Goal: Transaction & Acquisition: Download file/media

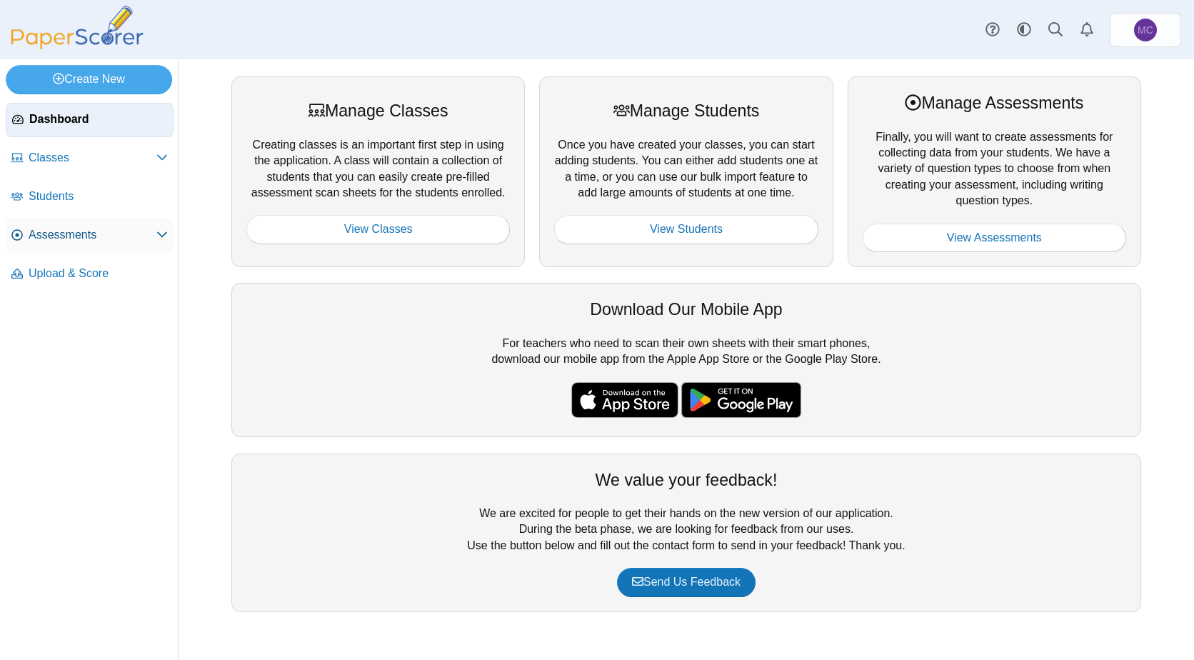
click at [167, 238] on icon at bounding box center [161, 233] width 11 height 11
click at [89, 389] on span "Scan History" at bounding box center [104, 390] width 126 height 14
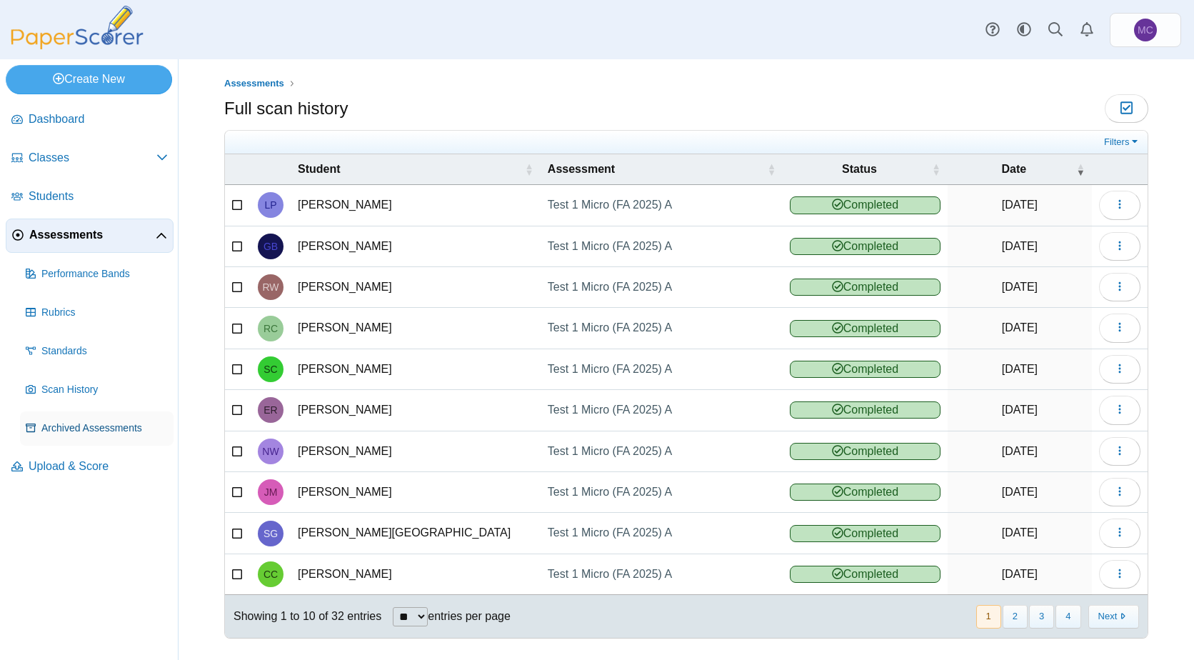
click at [139, 430] on span "Archived Assessments" at bounding box center [104, 428] width 126 height 14
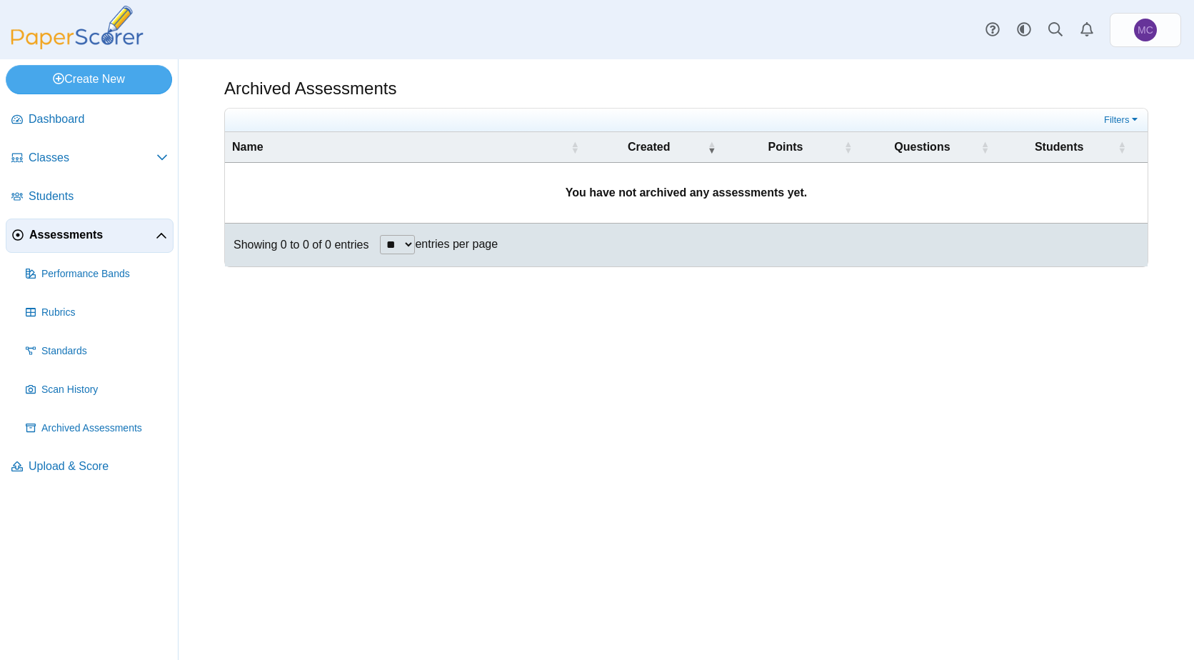
click at [151, 237] on span "Assessments" at bounding box center [92, 235] width 126 height 16
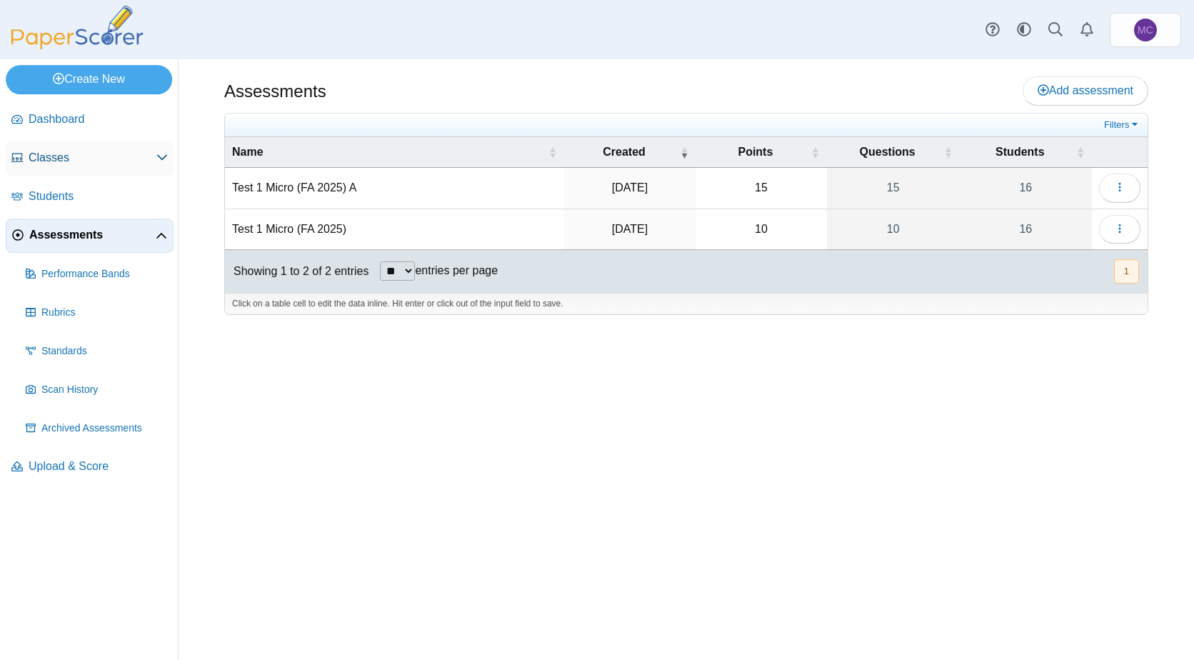
click at [165, 151] on icon at bounding box center [161, 156] width 11 height 11
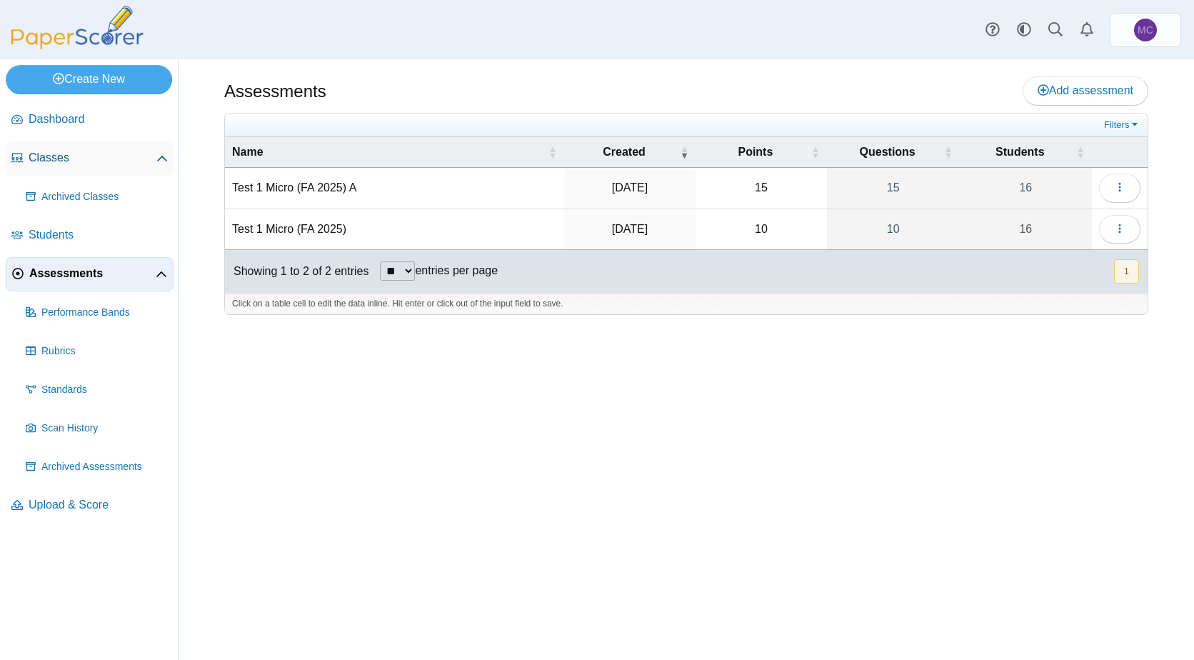
click at [163, 159] on icon at bounding box center [161, 159] width 11 height 11
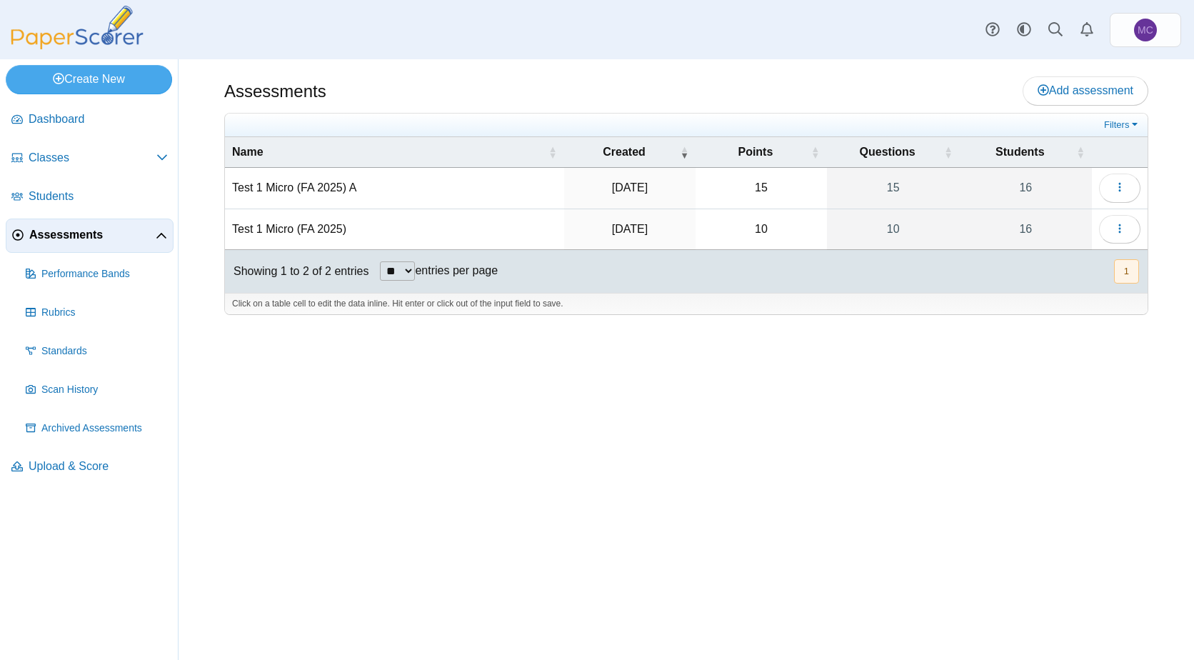
click at [695, 87] on div "Assessments Add assessment" at bounding box center [686, 92] width 924 height 32
click at [64, 234] on span "Assessments" at bounding box center [92, 235] width 126 height 16
click at [1134, 231] on button "button" at bounding box center [1119, 229] width 41 height 29
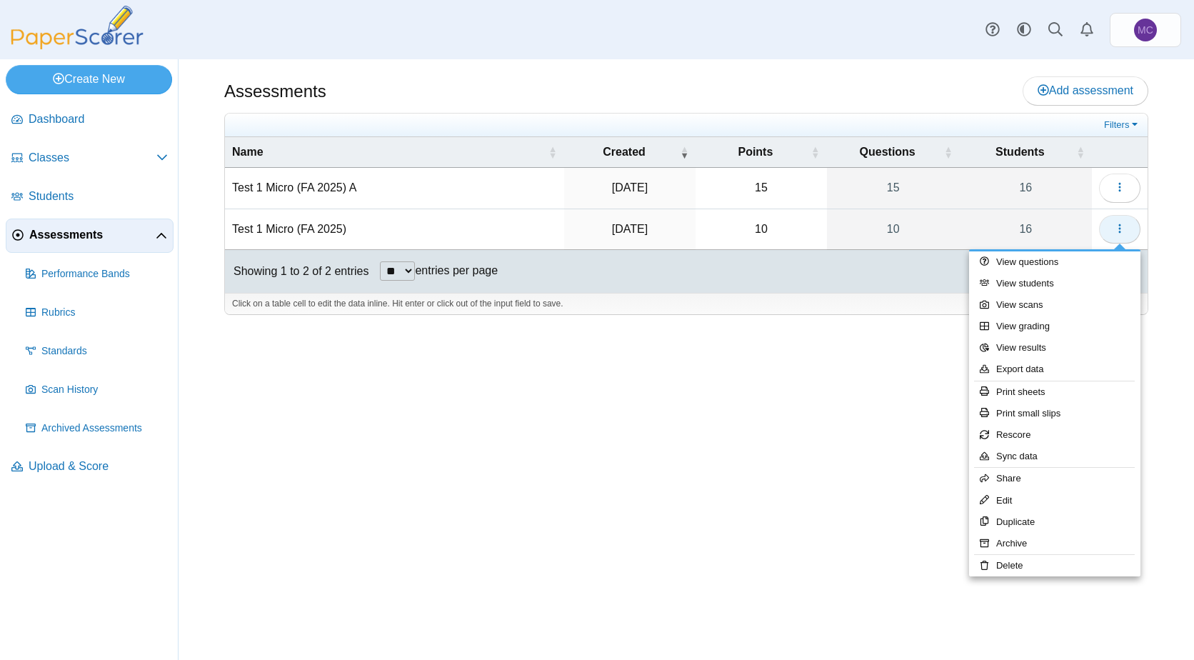
drag, startPoint x: 1134, startPoint y: 231, endPoint x: 1124, endPoint y: 230, distance: 10.0
click at [1124, 230] on icon "button" at bounding box center [1119, 228] width 11 height 11
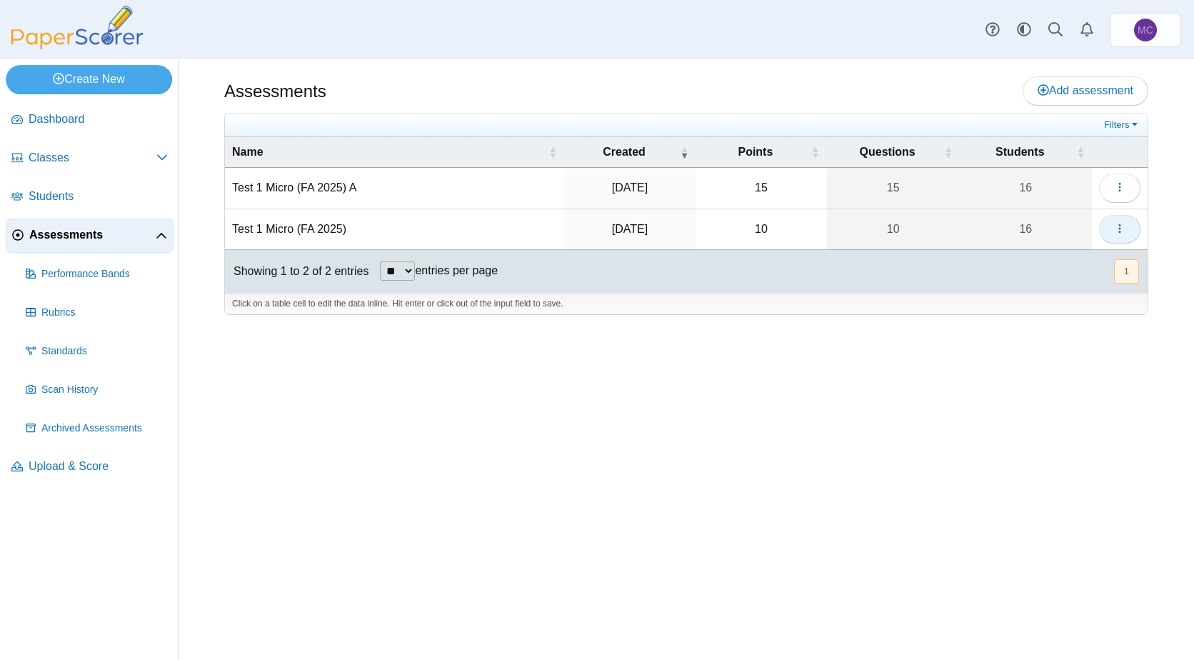
click at [1124, 230] on icon "button" at bounding box center [1119, 228] width 11 height 11
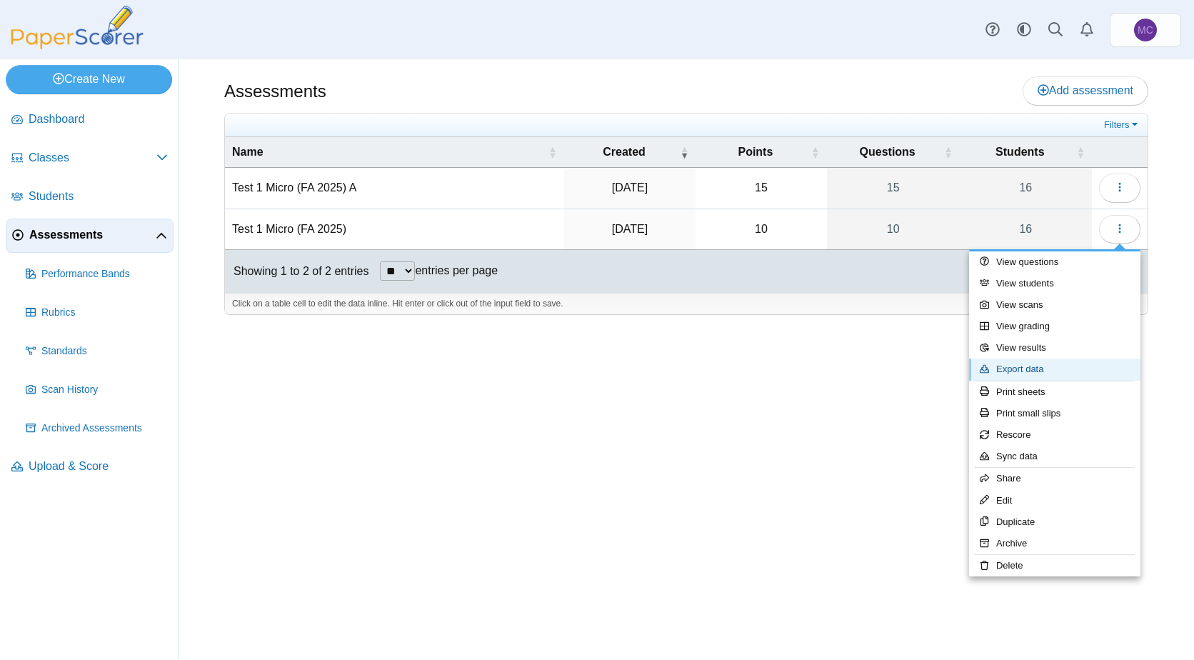
click at [1061, 369] on link "Export data" at bounding box center [1054, 368] width 171 height 21
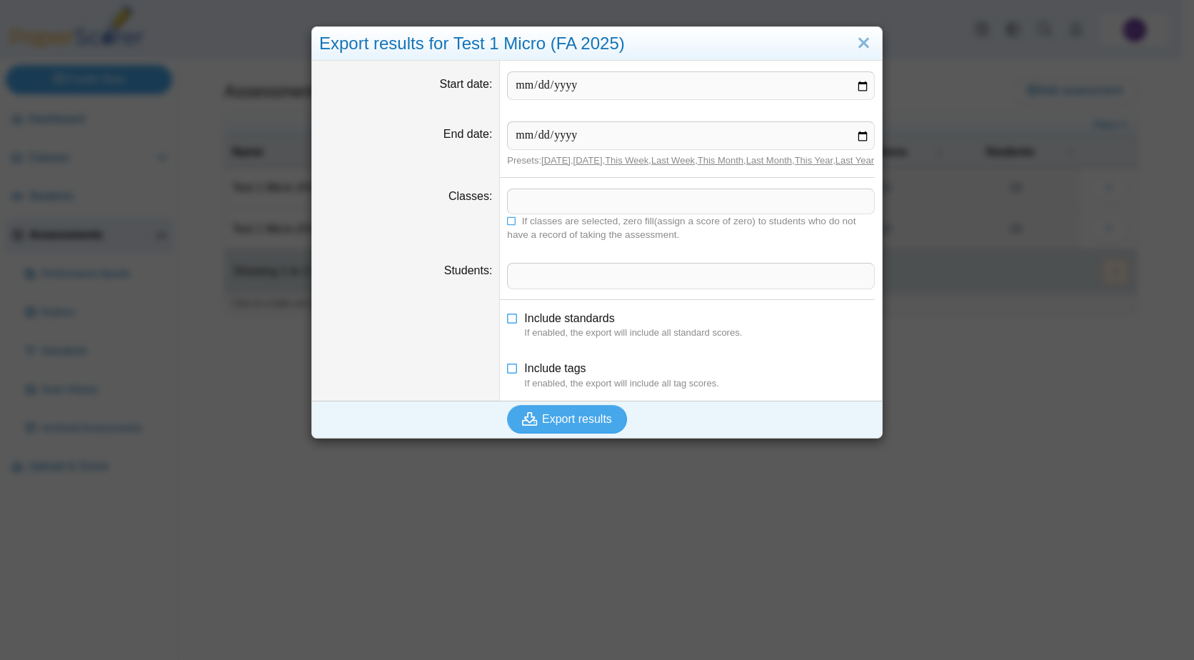
click at [583, 211] on span at bounding box center [691, 201] width 366 height 24
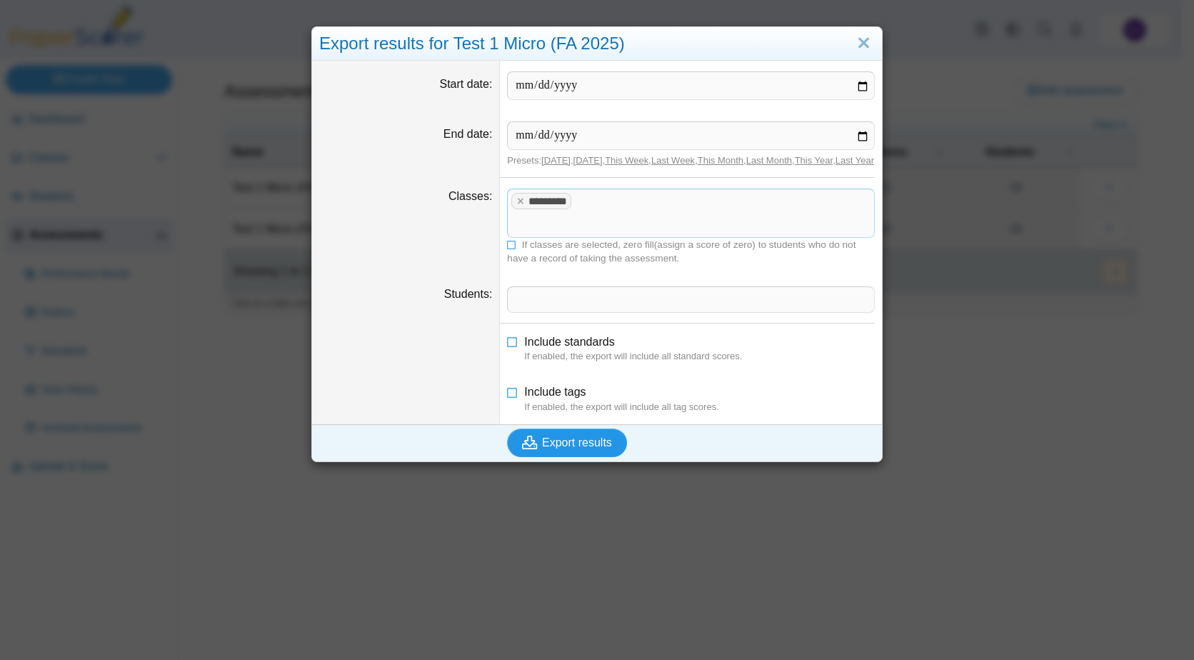
click at [580, 428] on button "Export results" at bounding box center [567, 442] width 120 height 29
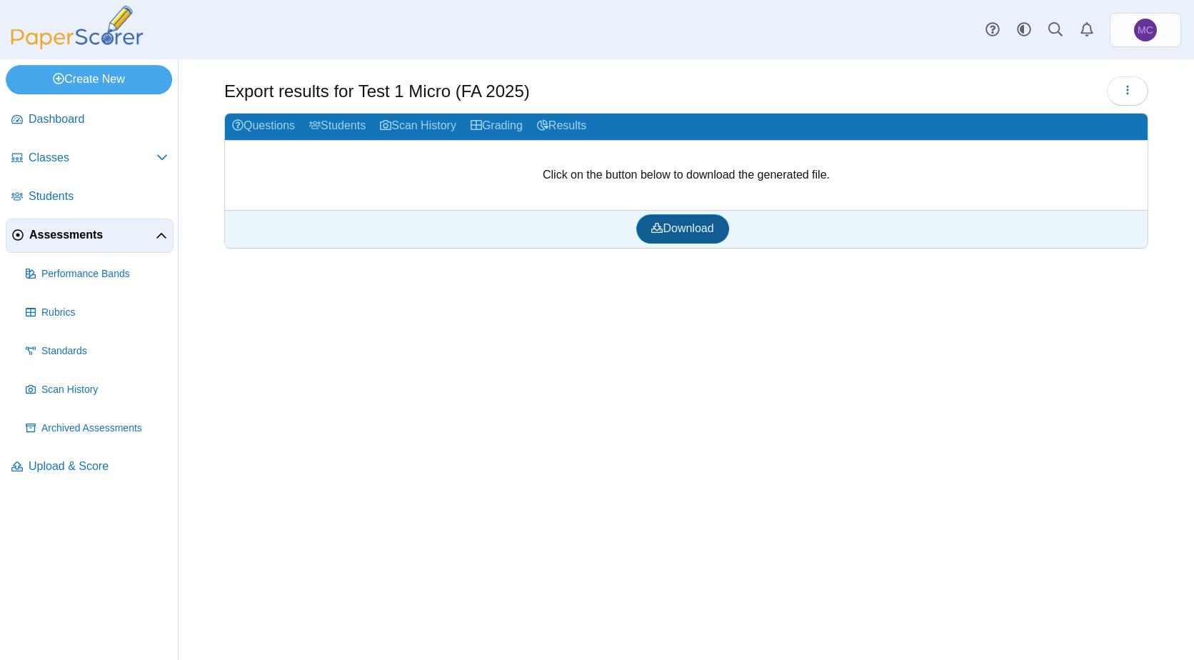
click at [692, 238] on link "Download" at bounding box center [682, 228] width 92 height 29
click at [79, 238] on span "Assessments" at bounding box center [92, 235] width 126 height 16
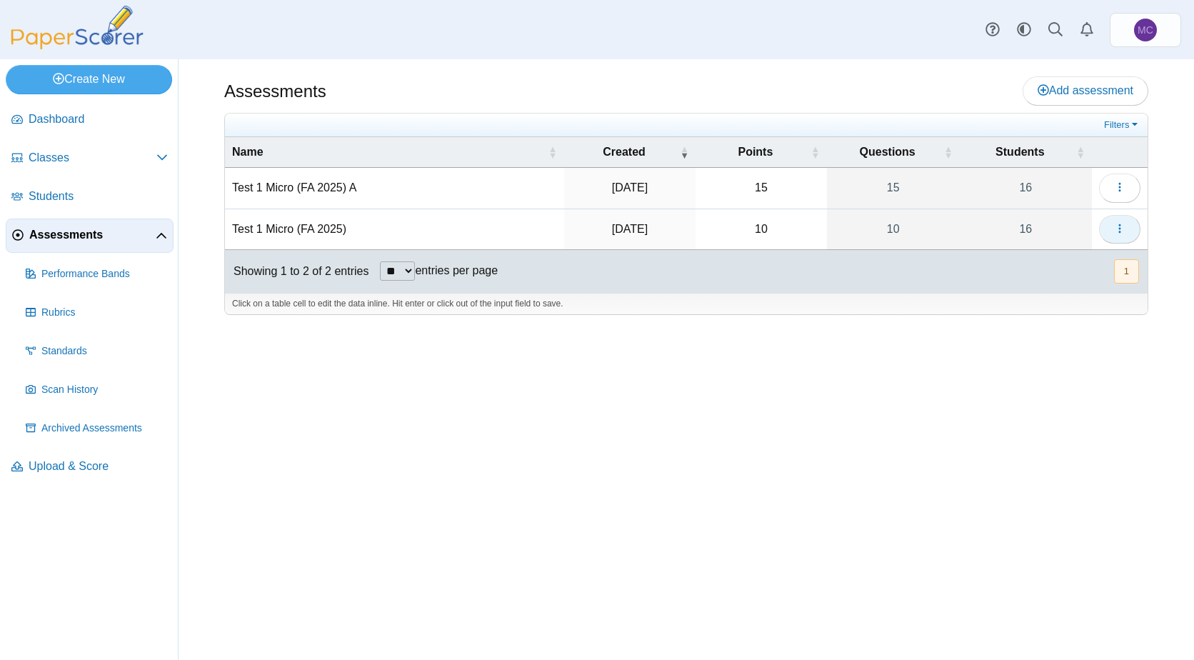
click at [1135, 230] on button "button" at bounding box center [1119, 229] width 41 height 29
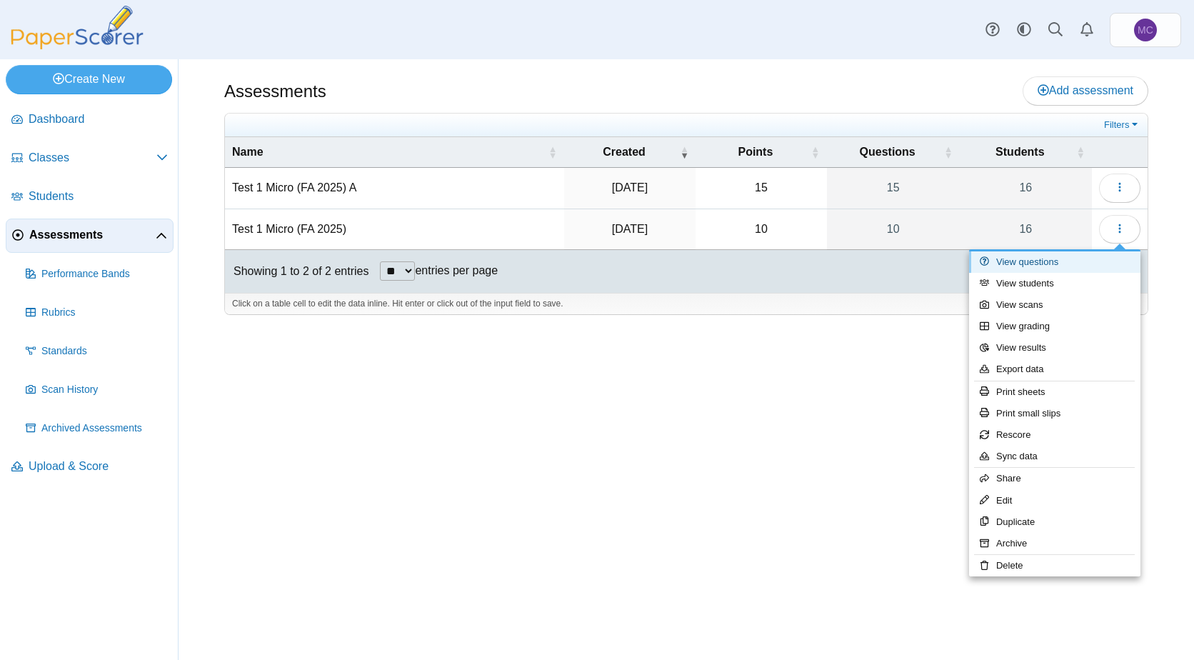
click at [1085, 271] on link "View questions" at bounding box center [1054, 261] width 171 height 21
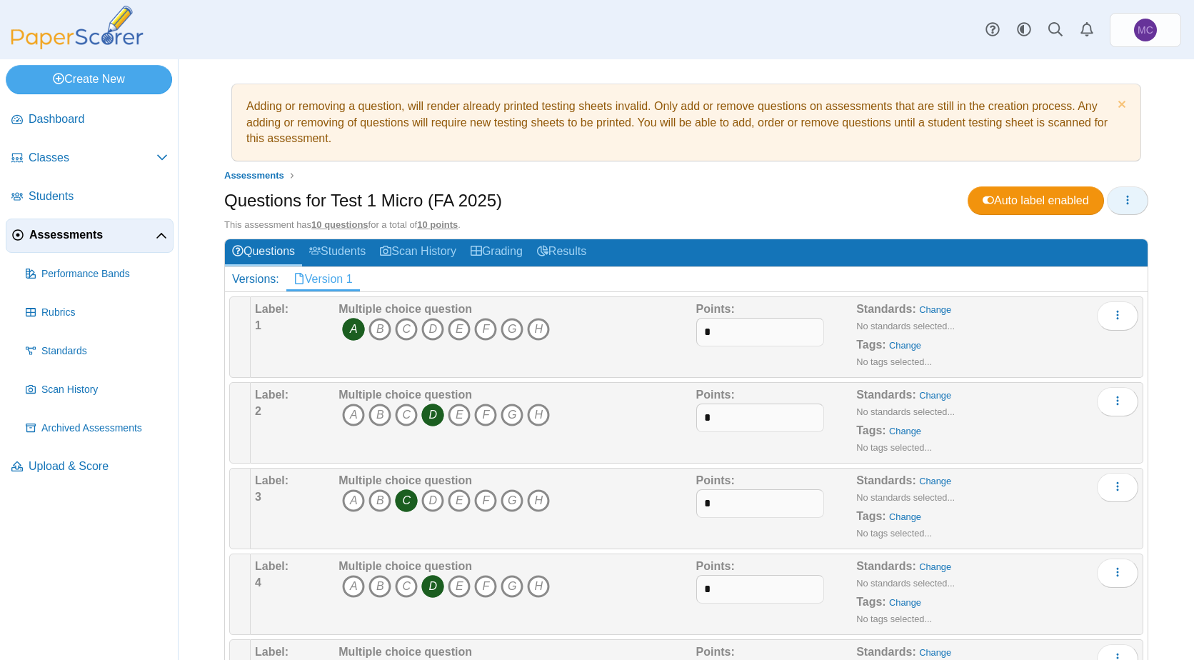
click at [1132, 205] on button "button" at bounding box center [1127, 200] width 41 height 29
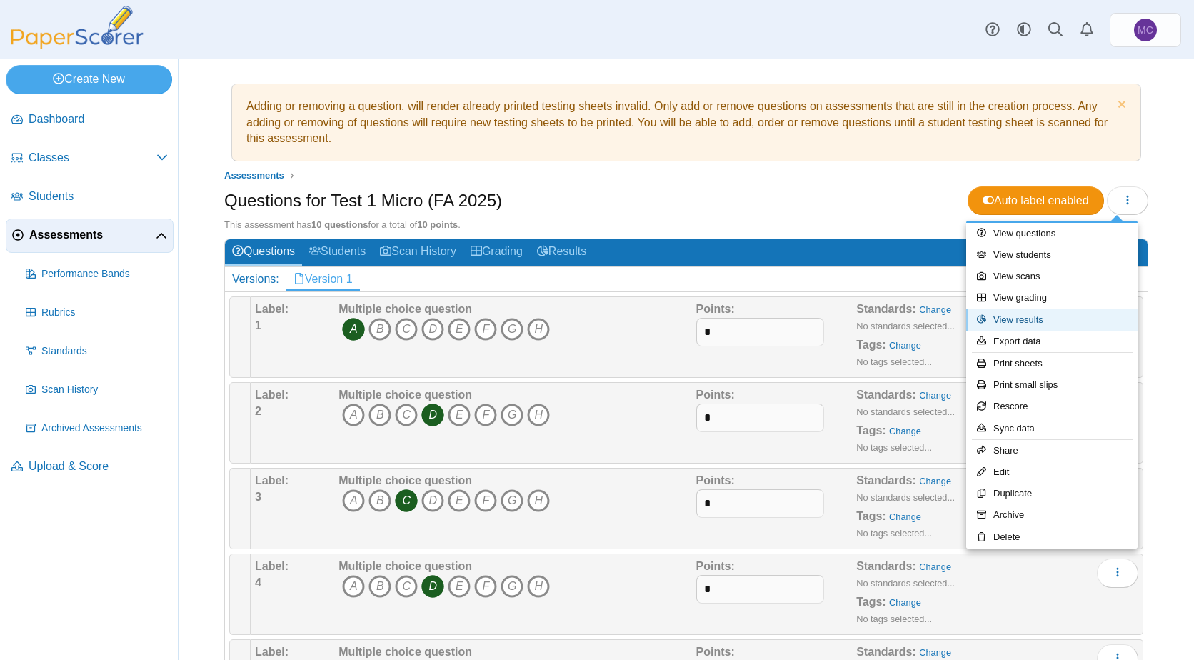
click at [1077, 316] on link "View results" at bounding box center [1051, 319] width 171 height 21
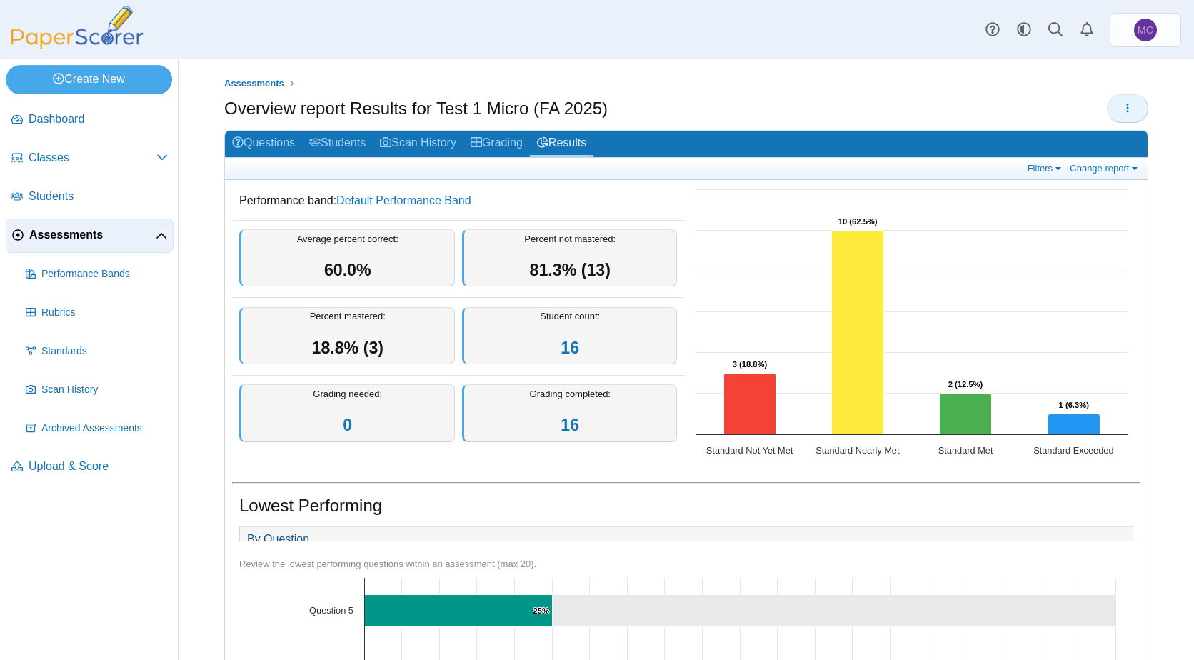
click at [1126, 106] on button "button" at bounding box center [1127, 108] width 41 height 29
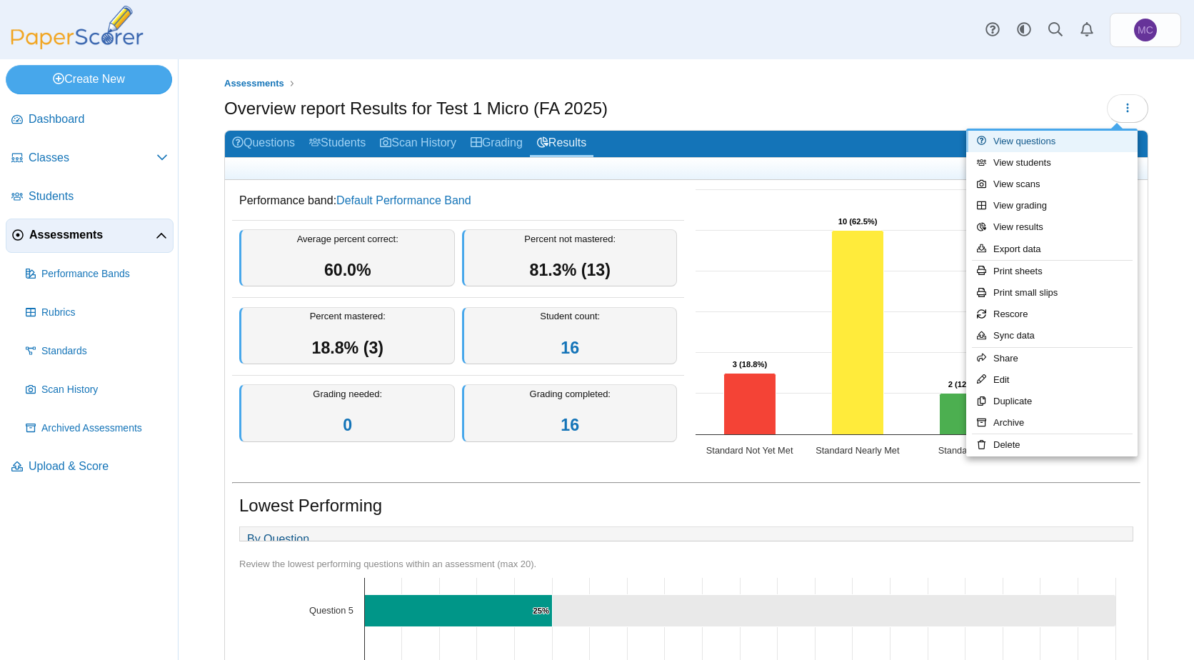
click at [1097, 139] on link "View questions" at bounding box center [1051, 141] width 171 height 21
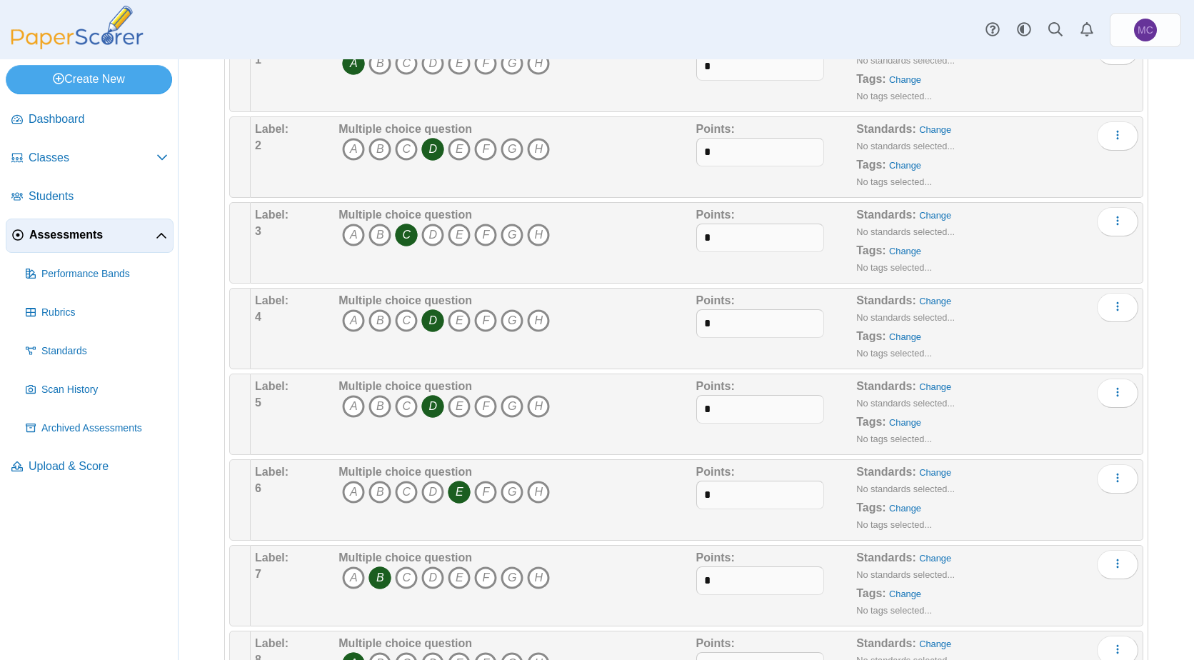
scroll to position [23, 0]
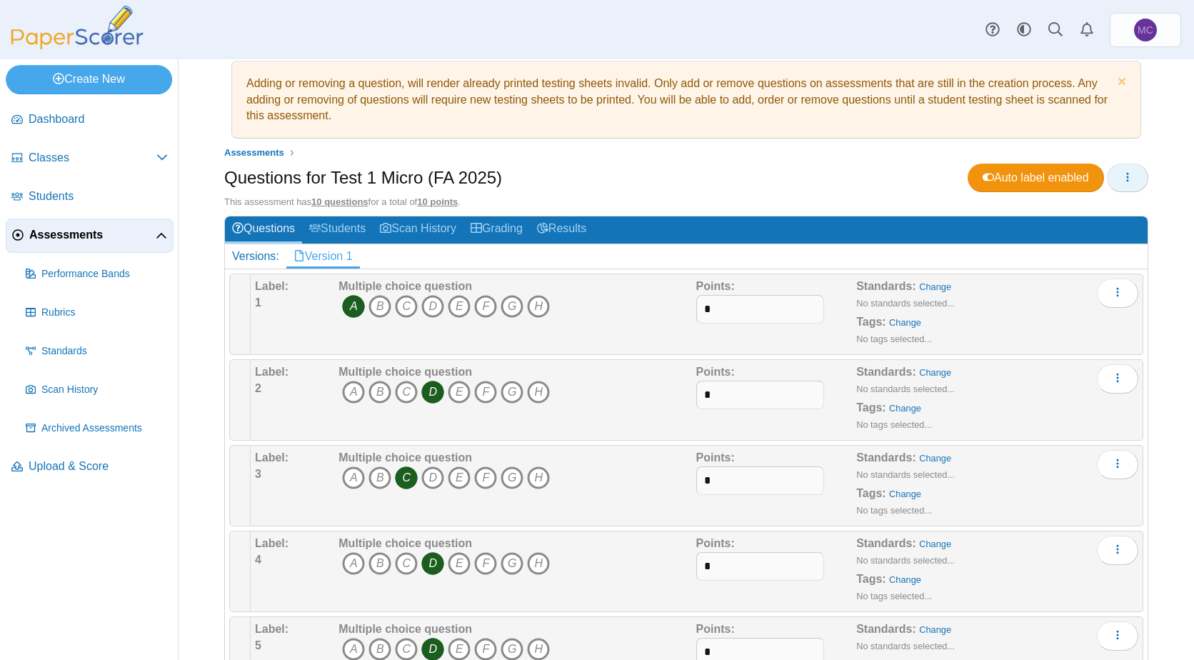
click at [1129, 178] on button "button" at bounding box center [1127, 178] width 41 height 29
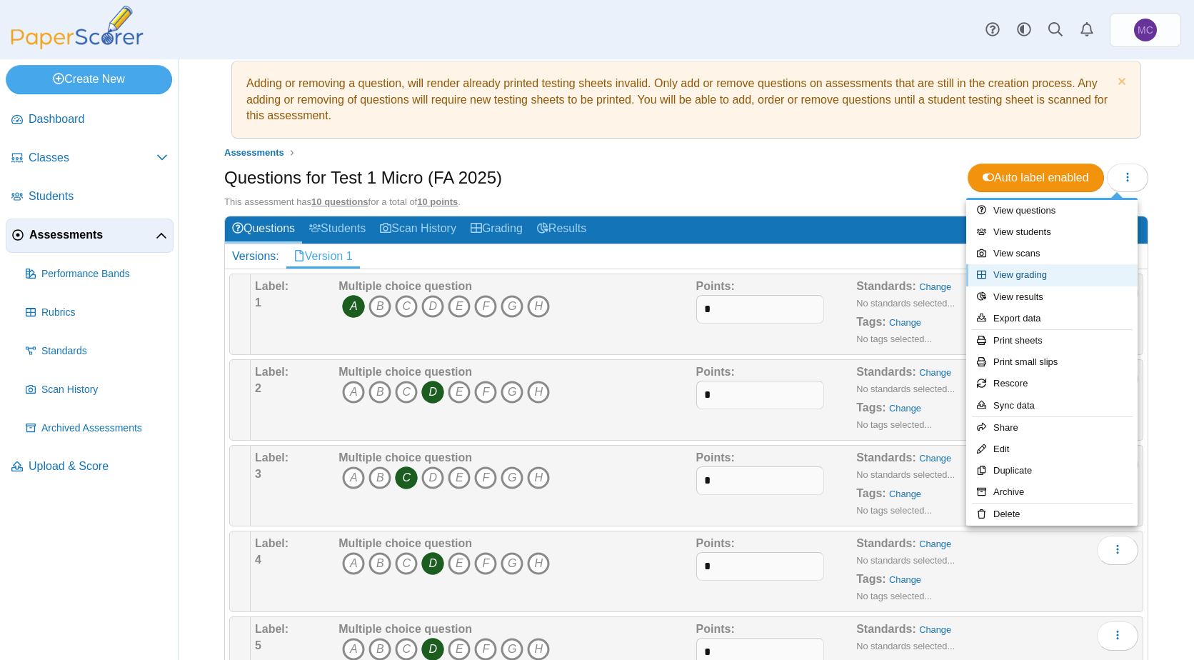
click at [1060, 274] on link "View grading" at bounding box center [1051, 274] width 171 height 21
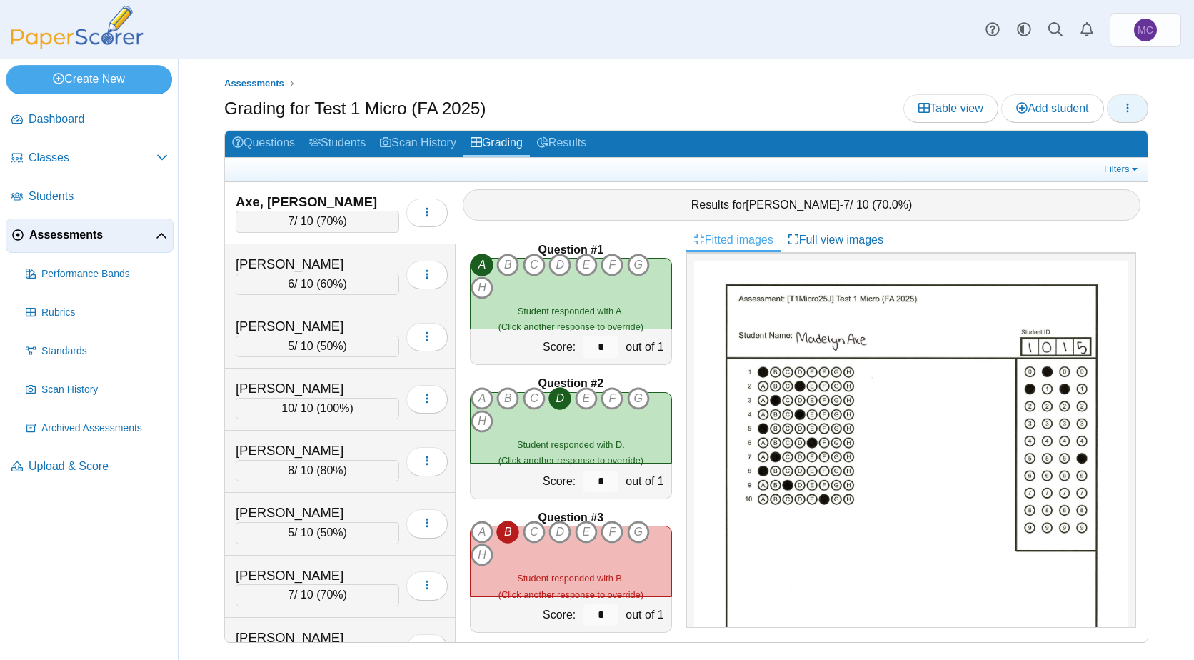
click at [1141, 107] on button "button" at bounding box center [1127, 108] width 41 height 29
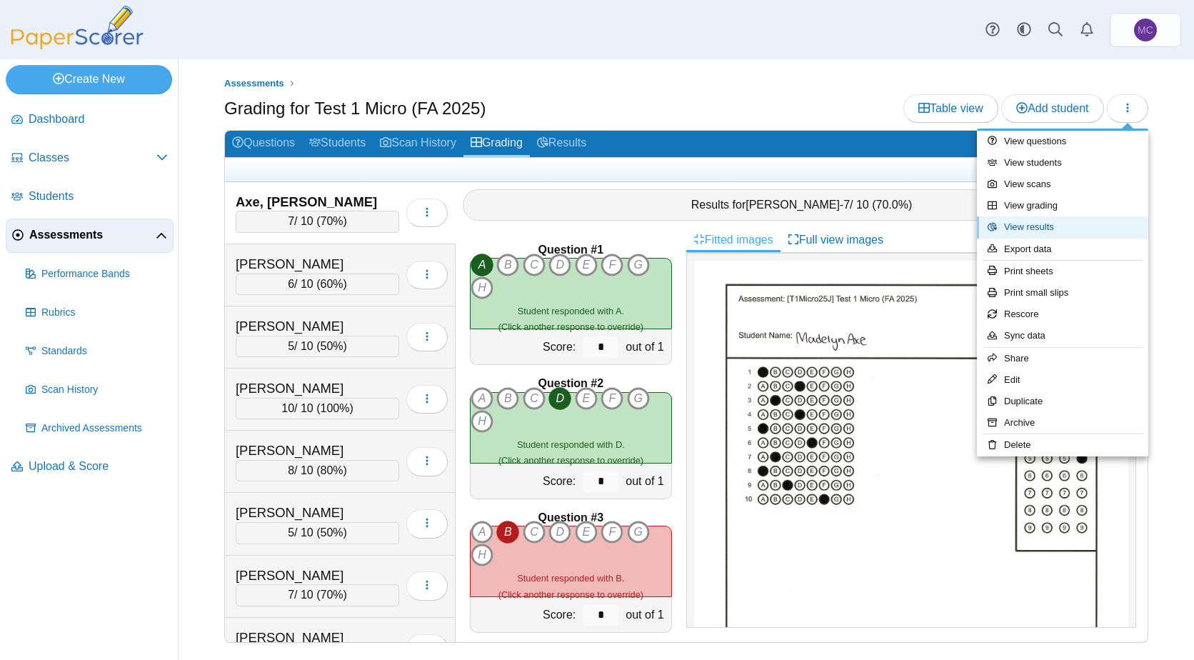
click at [1113, 222] on link "View results" at bounding box center [1062, 226] width 171 height 21
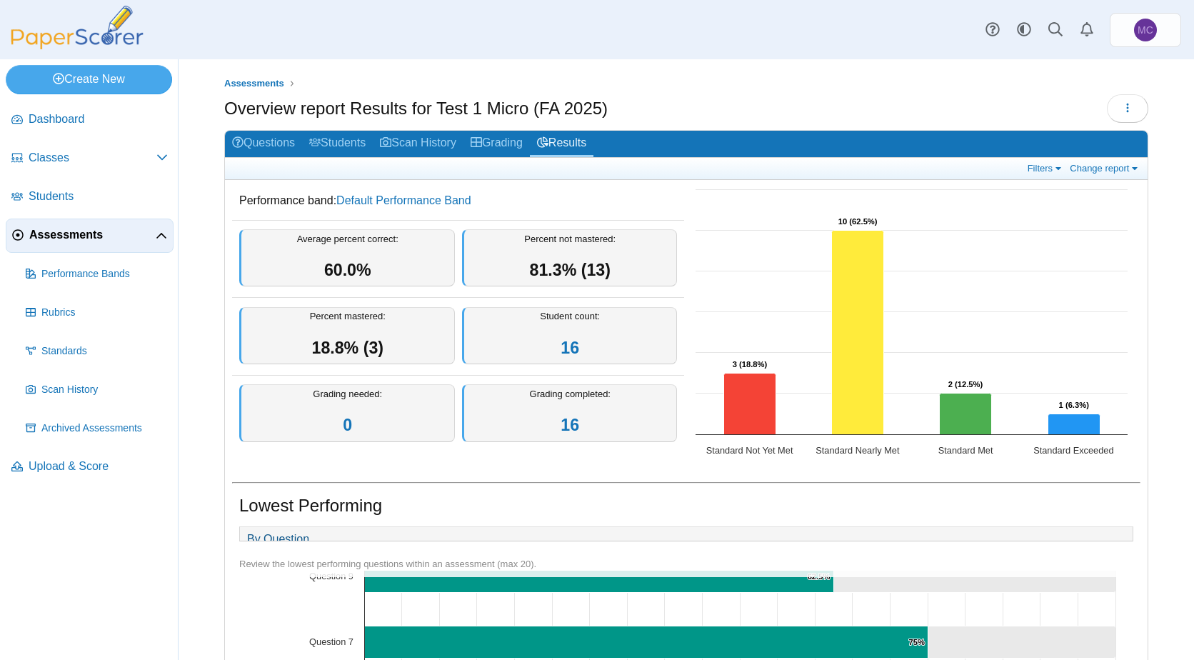
click at [288, 543] on link "By Question" at bounding box center [278, 539] width 76 height 24
click at [1117, 171] on link "Change report" at bounding box center [1105, 168] width 78 height 12
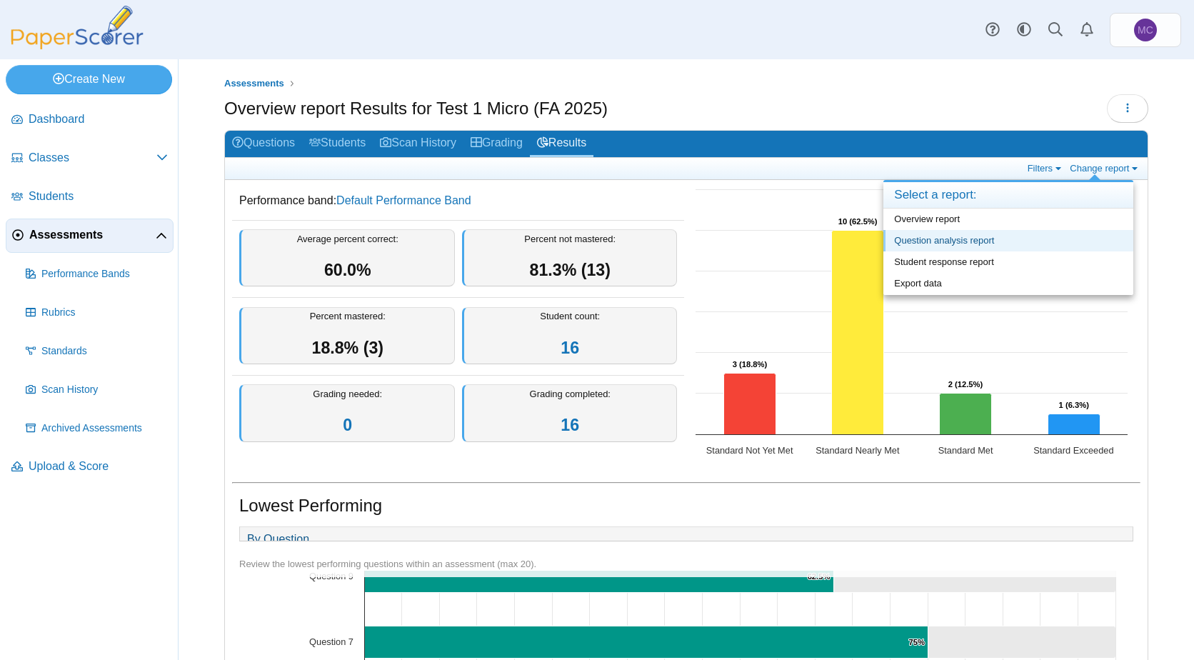
click at [1045, 239] on link "Question analysis report" at bounding box center [1008, 240] width 250 height 21
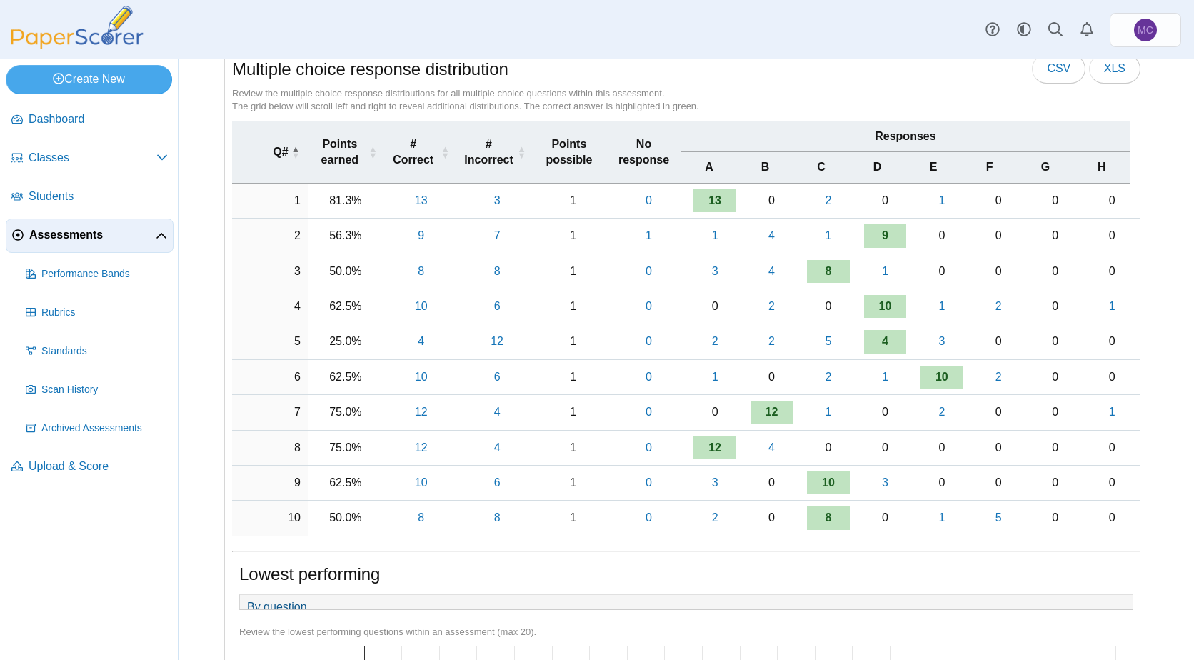
scroll to position [71, 0]
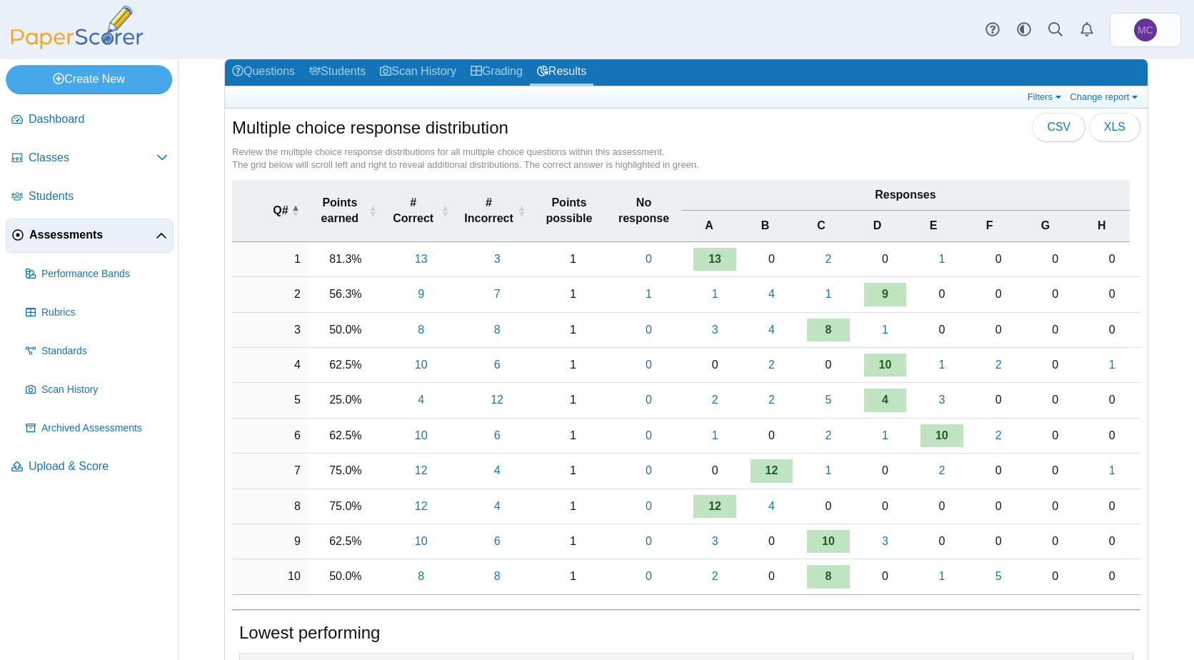
click at [808, 133] on div "Multiple choice response distribution CSV XLS" at bounding box center [686, 129] width 908 height 32
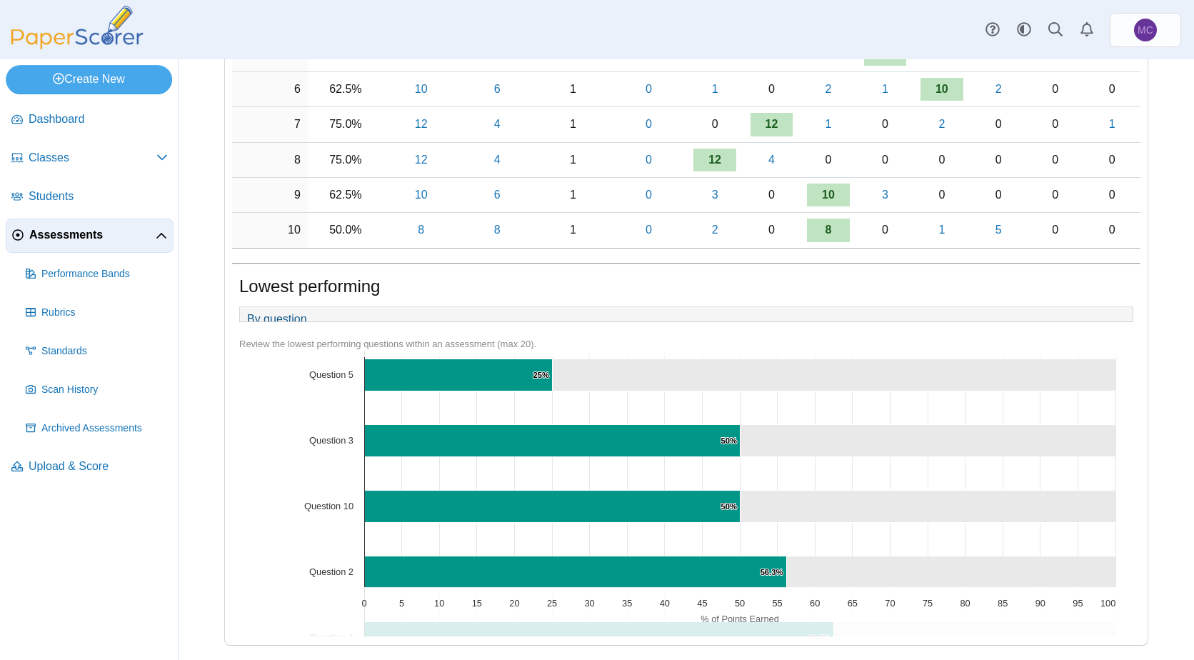
scroll to position [0, 0]
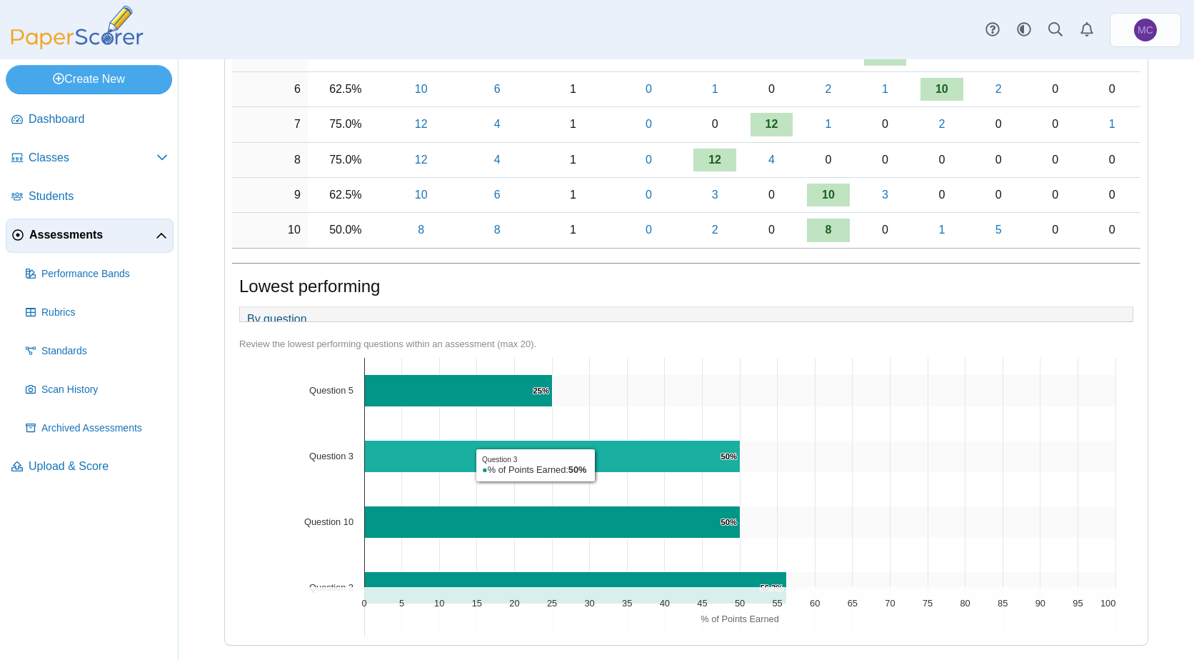
drag, startPoint x: 599, startPoint y: 465, endPoint x: 528, endPoint y: 286, distance: 192.2
click at [528, 286] on div "Lowest performing" at bounding box center [686, 288] width 894 height 28
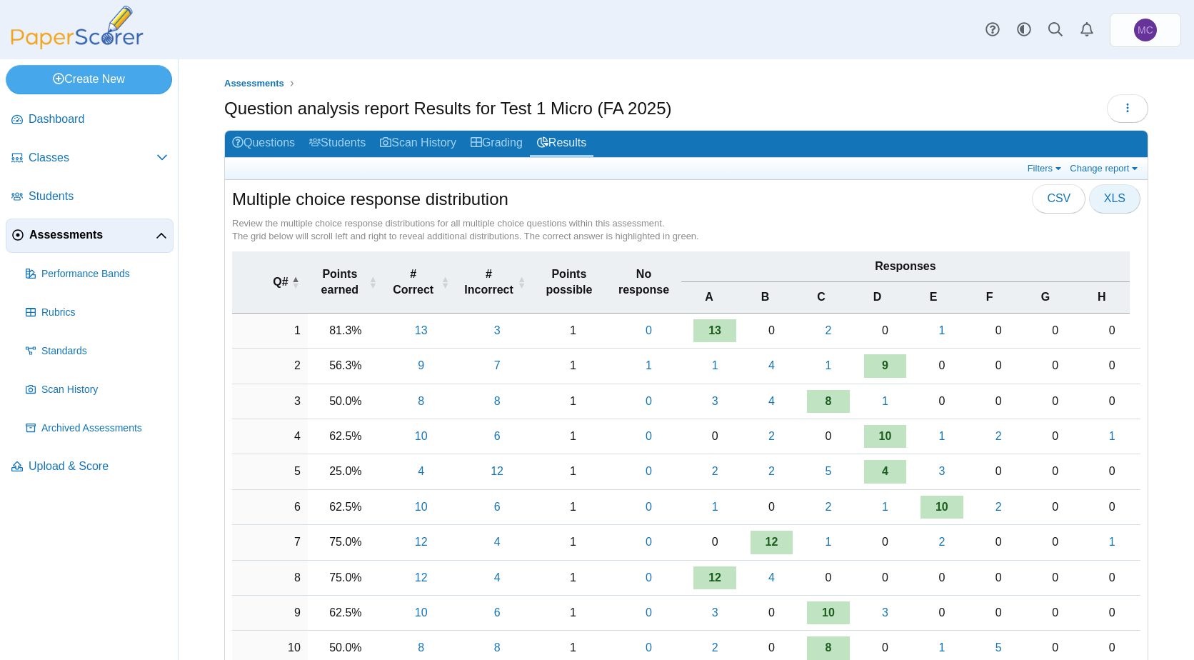
click at [1106, 194] on span "XLS" at bounding box center [1114, 198] width 21 height 12
click at [785, 197] on div "Multiple choice response distribution CSV XLS" at bounding box center [686, 200] width 908 height 32
click at [1126, 166] on link "Change report" at bounding box center [1105, 168] width 78 height 12
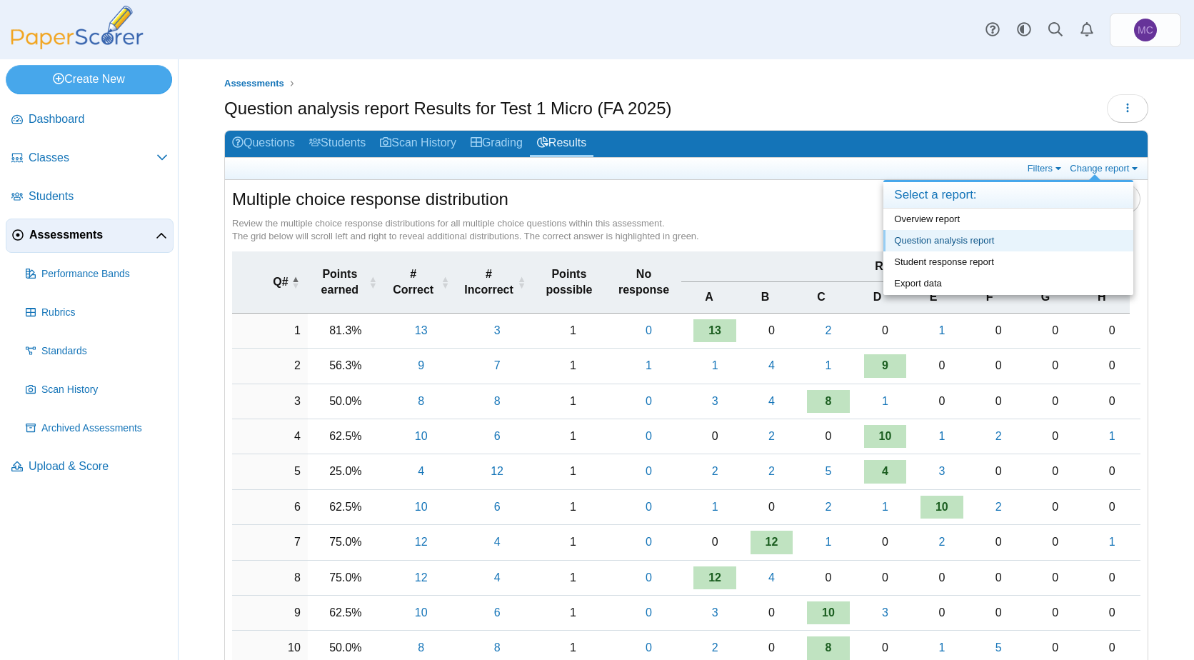
click at [1047, 241] on link "Question analysis report" at bounding box center [1008, 240] width 250 height 21
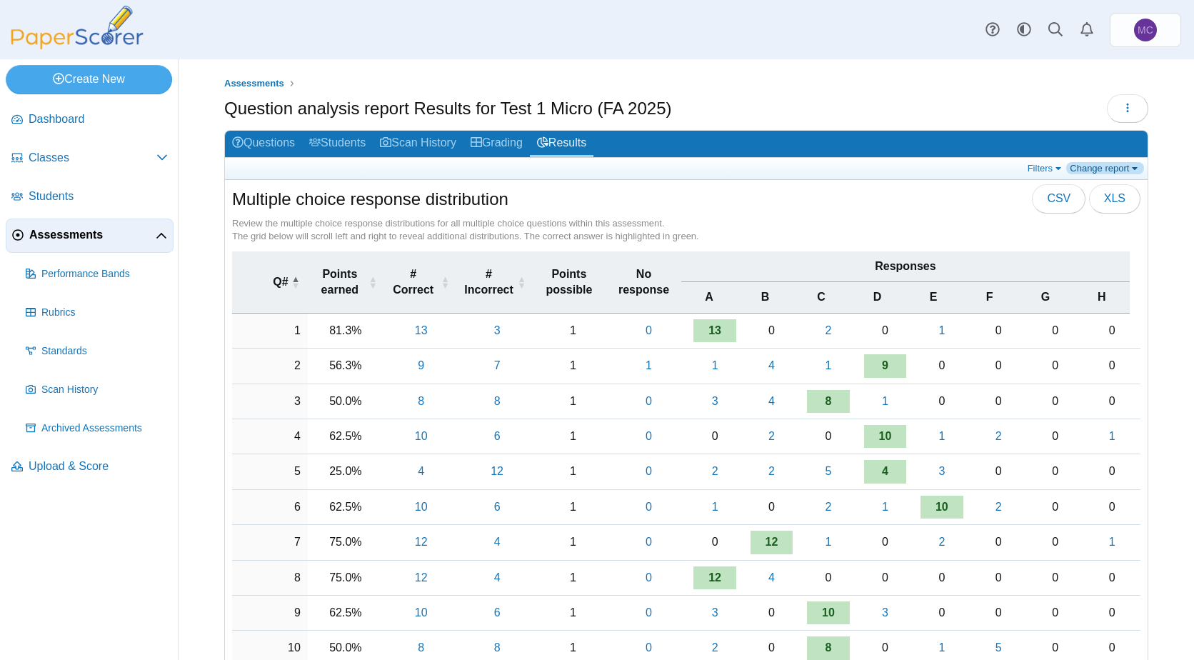
click at [1123, 168] on link "Change report" at bounding box center [1105, 168] width 78 height 12
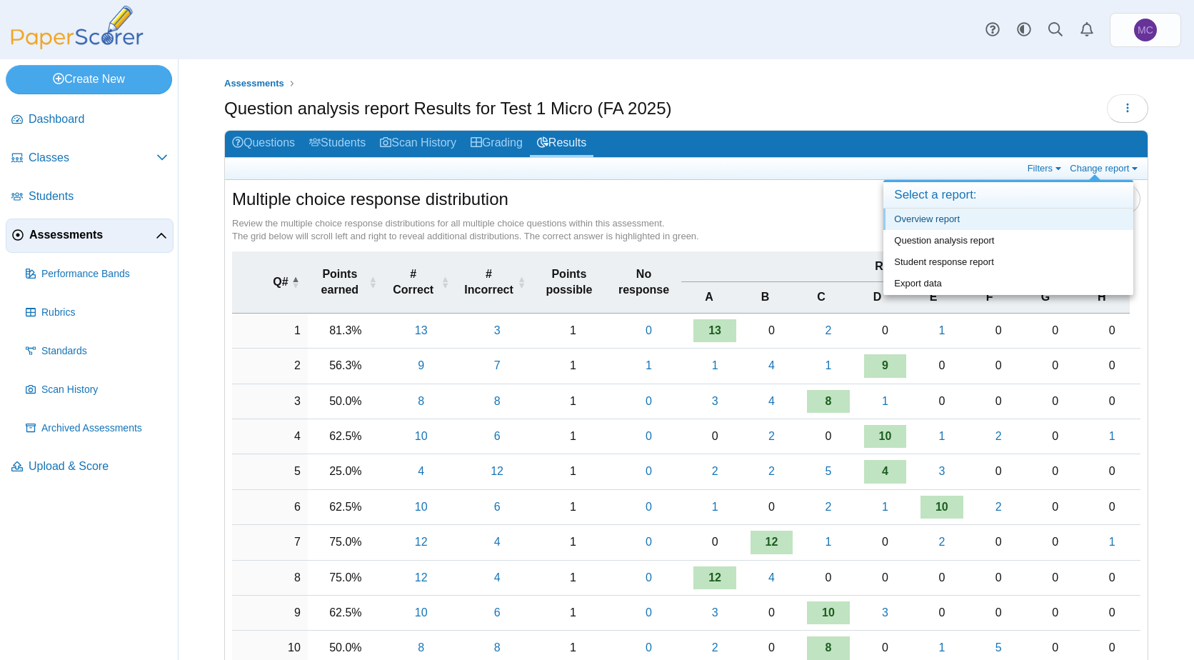
click at [1062, 223] on link "Overview report" at bounding box center [1008, 218] width 250 height 21
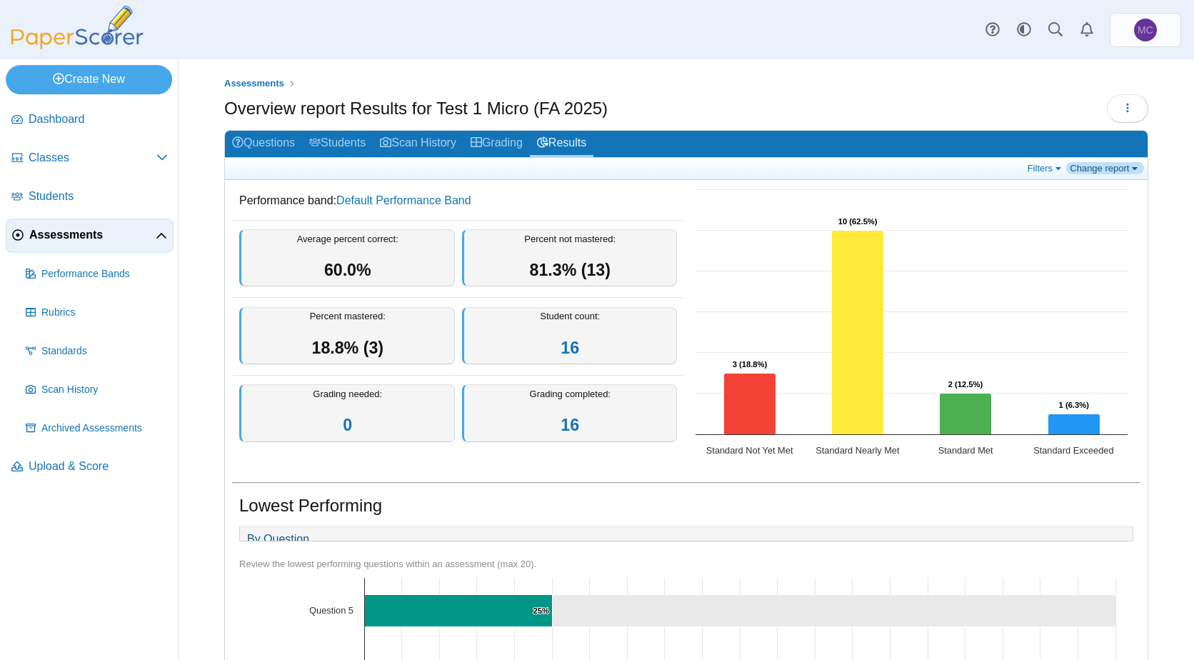
click at [1123, 165] on link "Change report" at bounding box center [1105, 168] width 78 height 12
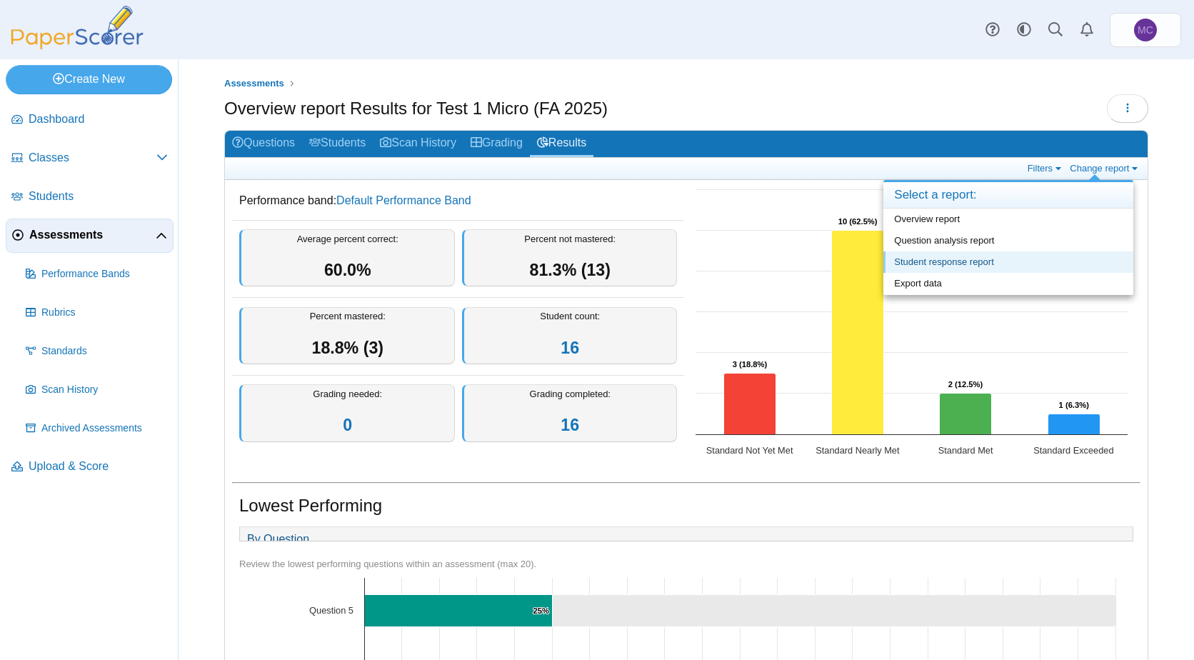
click at [1094, 258] on link "Student response report" at bounding box center [1008, 261] width 250 height 21
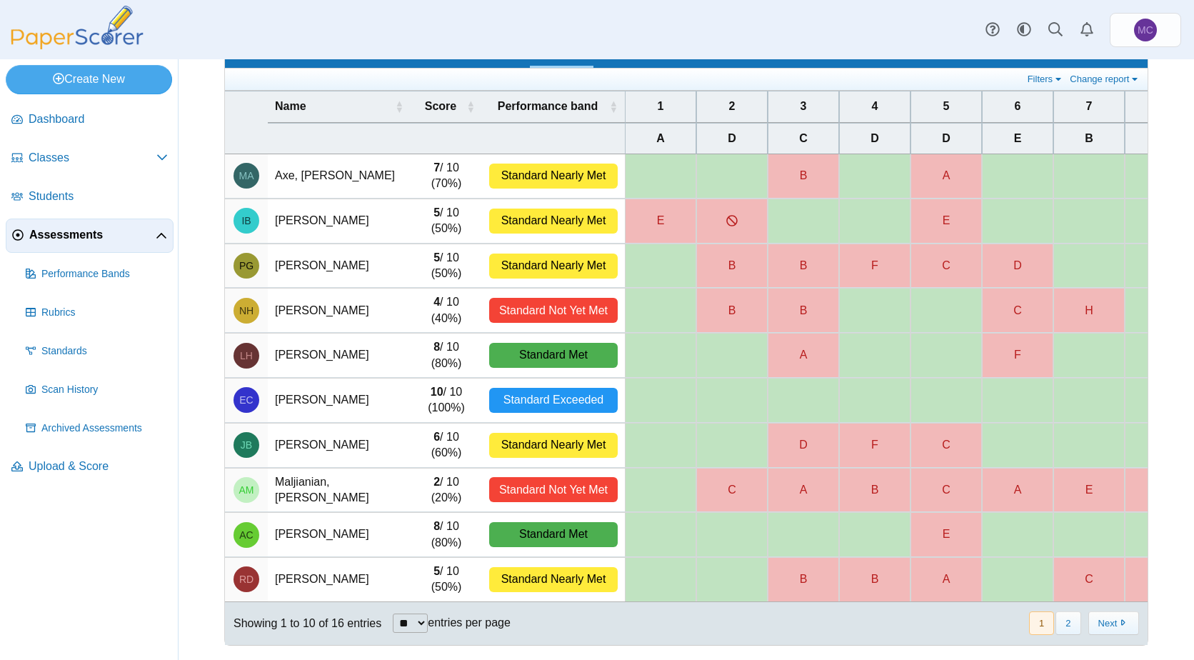
scroll to position [100, 0]
click at [426, 621] on select "** ** ** ***" at bounding box center [410, 622] width 35 height 19
select select "**"
click at [393, 613] on select "** ** ** ***" at bounding box center [410, 622] width 35 height 19
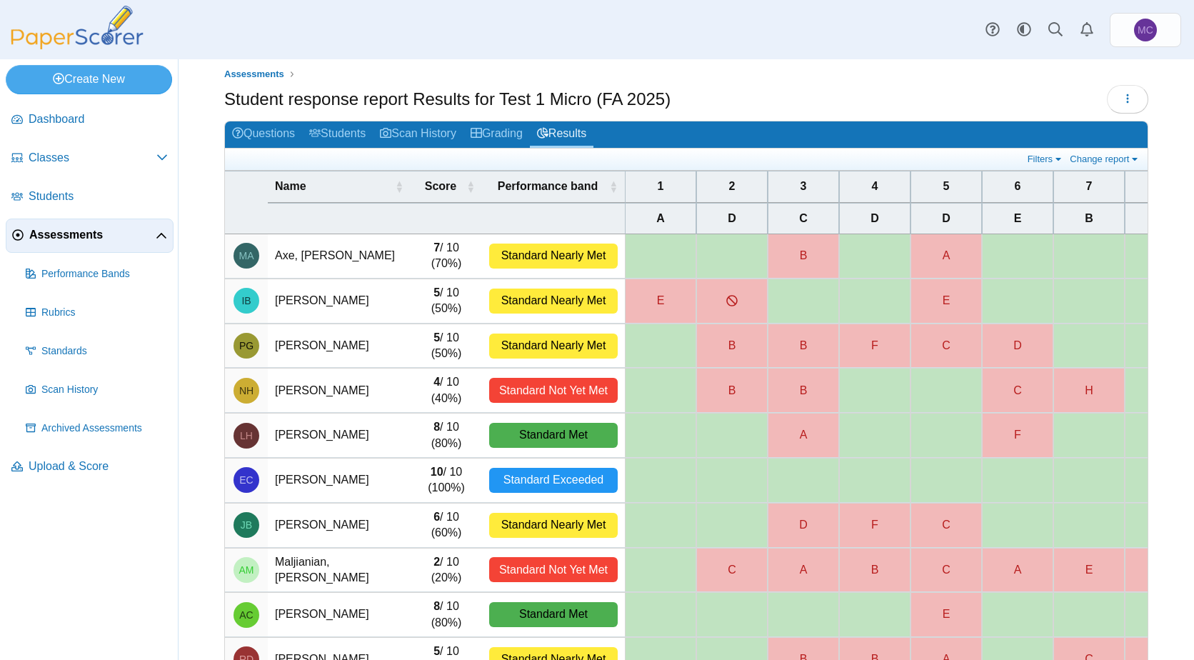
scroll to position [0, 0]
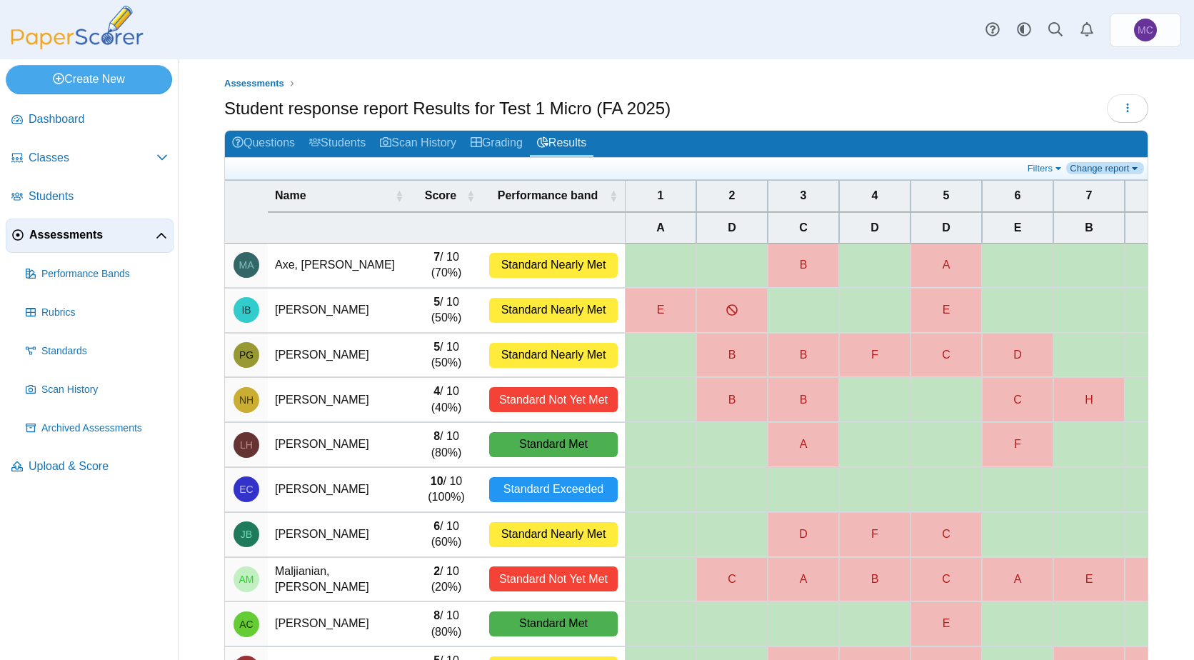
click at [1122, 170] on link "Change report" at bounding box center [1105, 168] width 78 height 12
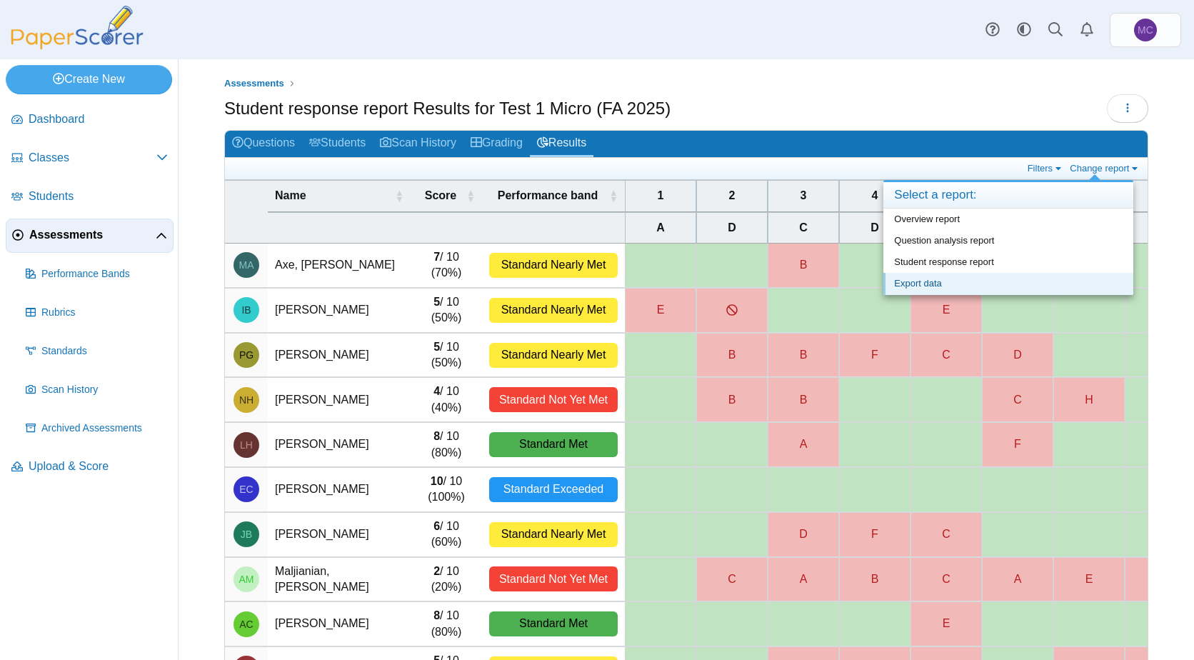
click at [1042, 288] on link "Export data" at bounding box center [1008, 283] width 250 height 21
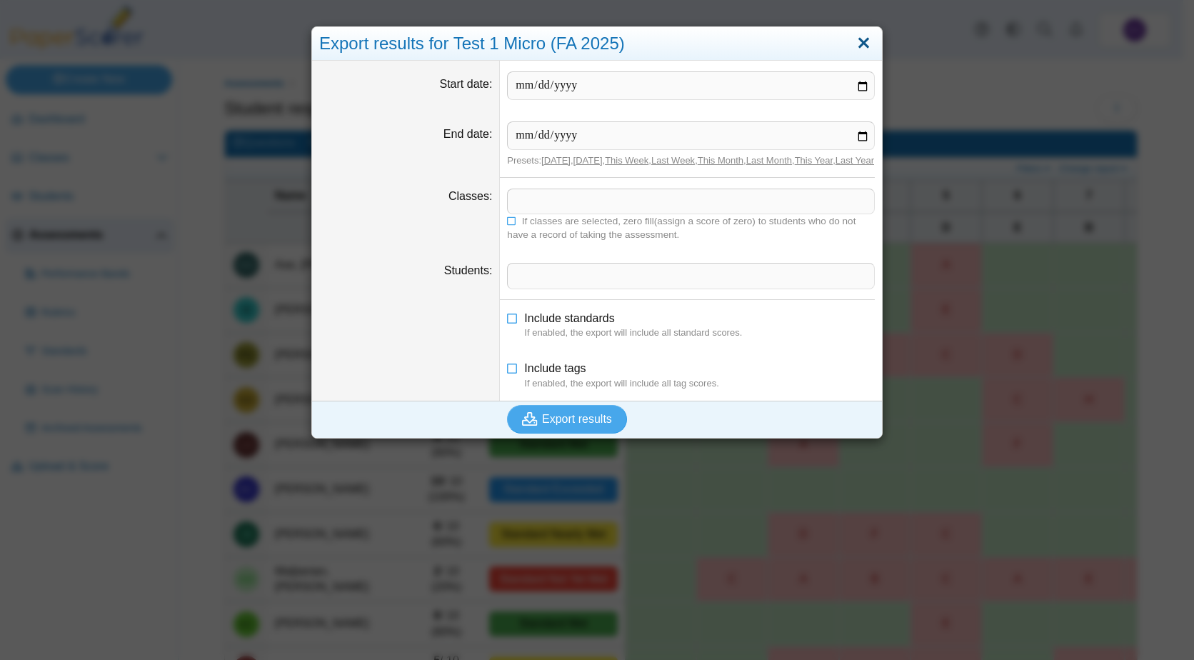
click at [866, 44] on link "Close" at bounding box center [863, 43] width 22 height 24
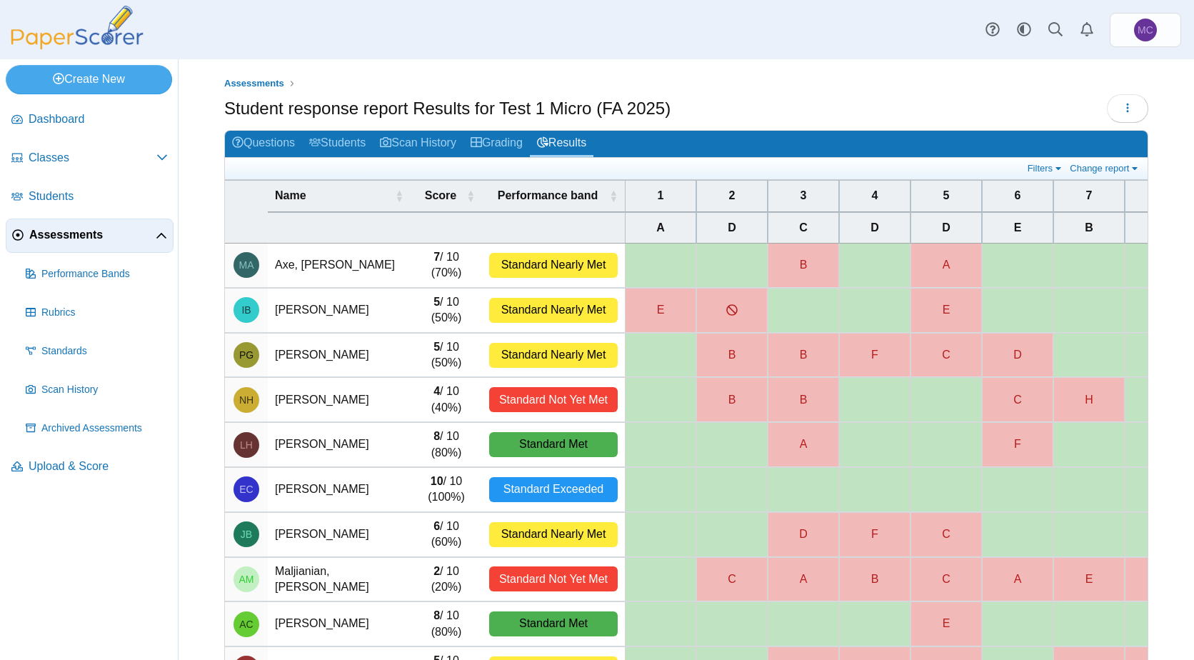
click at [402, 70] on div "Assessments Student response report Results for Test 1 Micro (FA 2025) Loading…" at bounding box center [685, 359] width 1015 height 600
click at [528, 146] on link "Grading" at bounding box center [496, 144] width 66 height 26
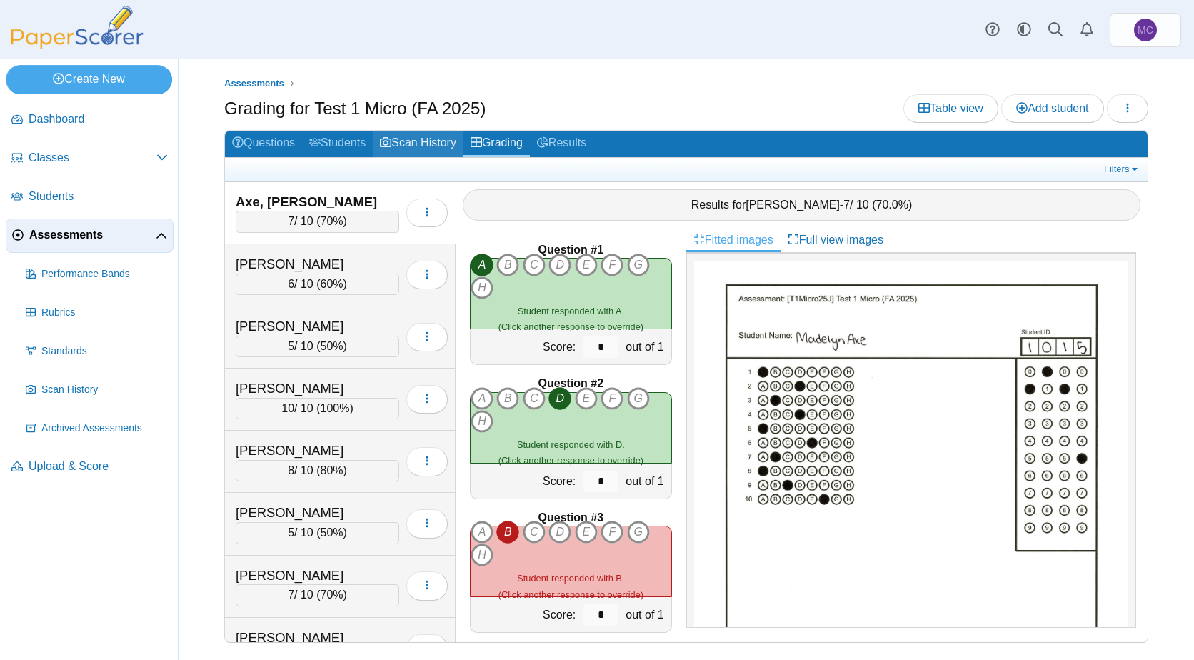
click at [451, 144] on link "Scan History" at bounding box center [418, 144] width 91 height 26
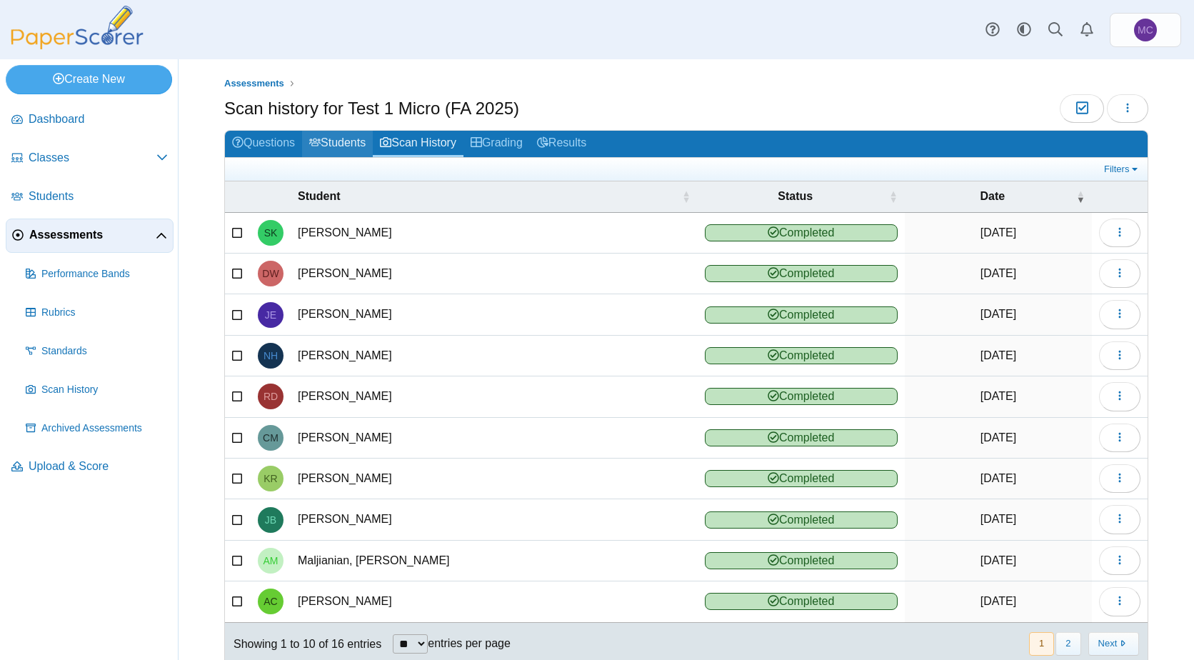
click at [358, 136] on link "Students" at bounding box center [337, 144] width 71 height 26
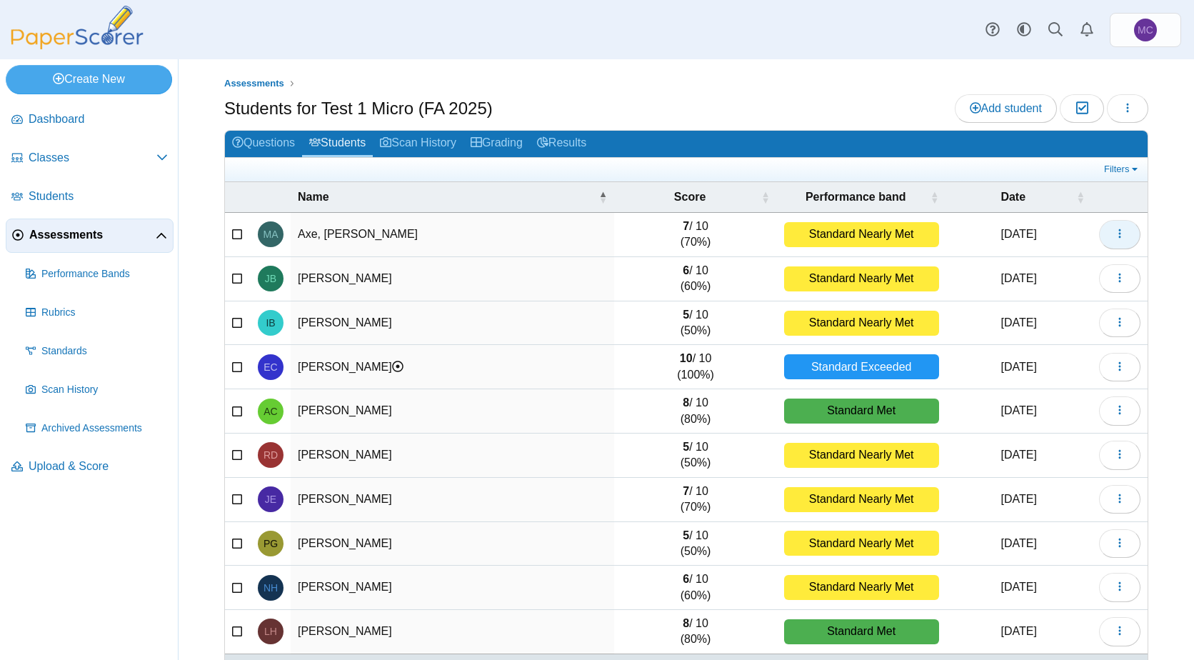
click at [1114, 229] on icon "button" at bounding box center [1119, 233] width 11 height 11
click at [269, 137] on link "Questions" at bounding box center [263, 144] width 77 height 26
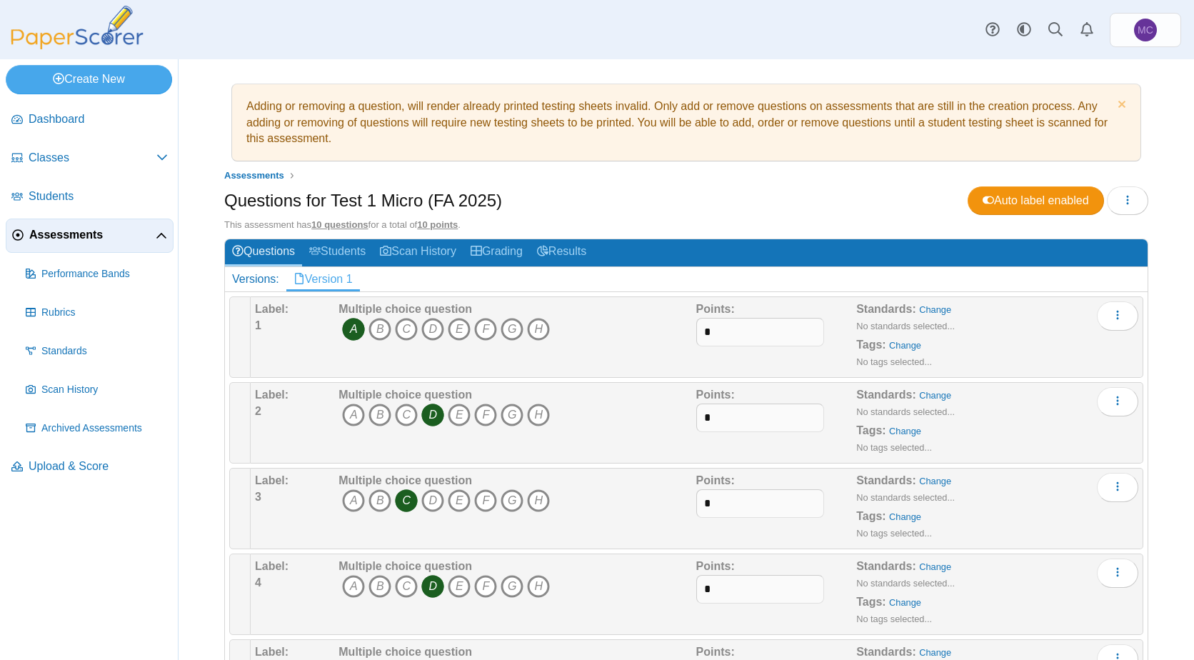
click at [587, 57] on div "Dashboard Classes Archived classes Students Assessments" at bounding box center [597, 29] width 1194 height 59
